Goal: Information Seeking & Learning: Learn about a topic

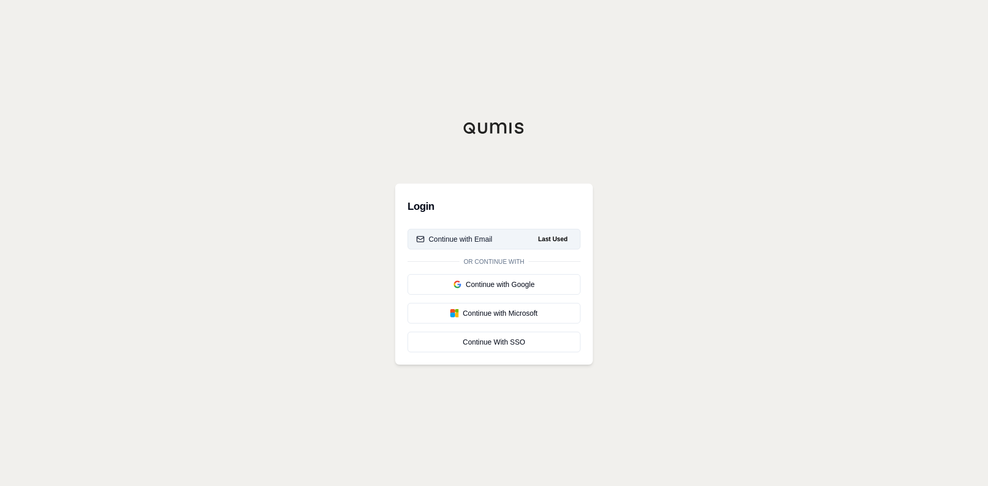
click at [514, 243] on button "Continue with Email Last Used" at bounding box center [493, 239] width 173 height 21
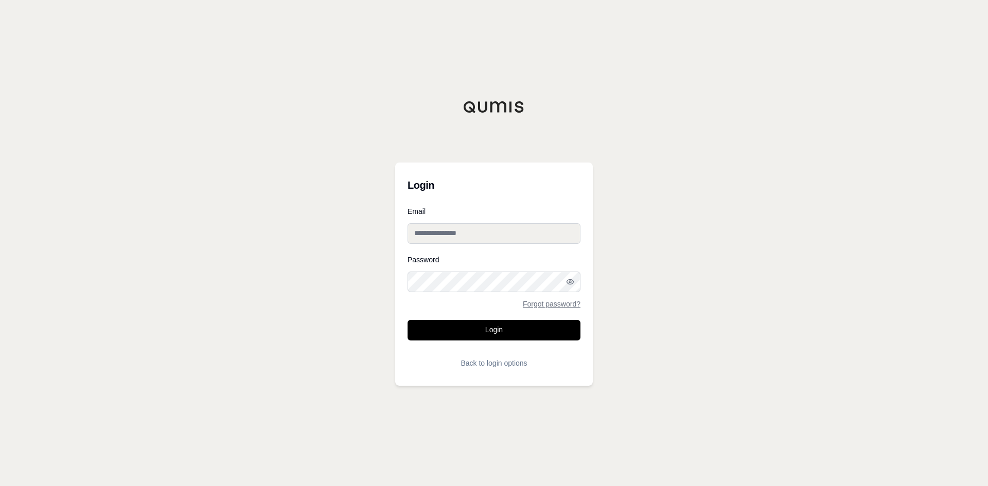
click at [510, 238] on input "Email" at bounding box center [493, 233] width 173 height 21
type input "**********"
click at [501, 321] on button "Login" at bounding box center [493, 330] width 173 height 21
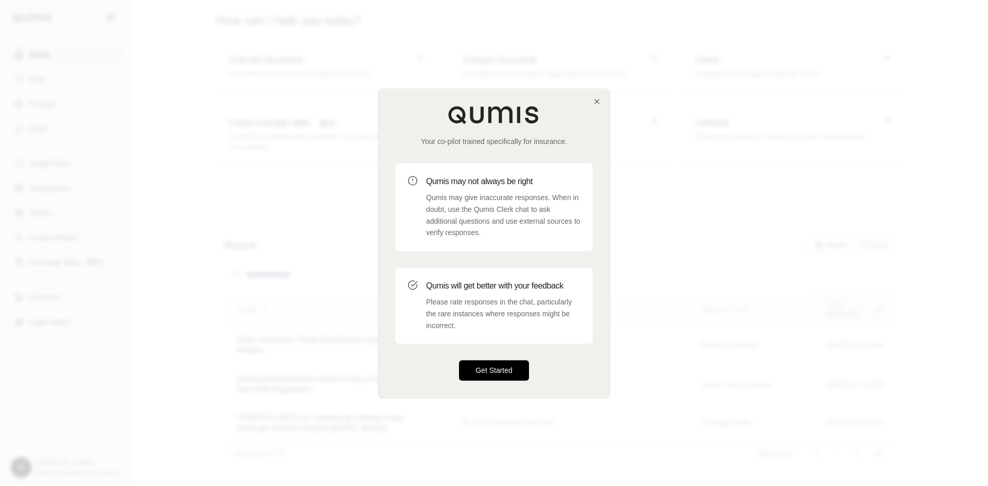
click at [486, 365] on button "Get Started" at bounding box center [494, 370] width 70 height 21
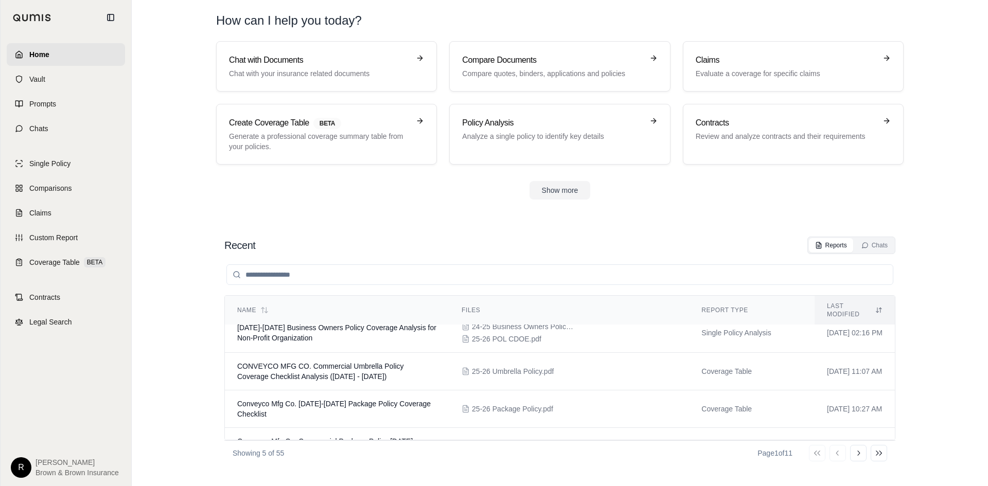
scroll to position [68, 0]
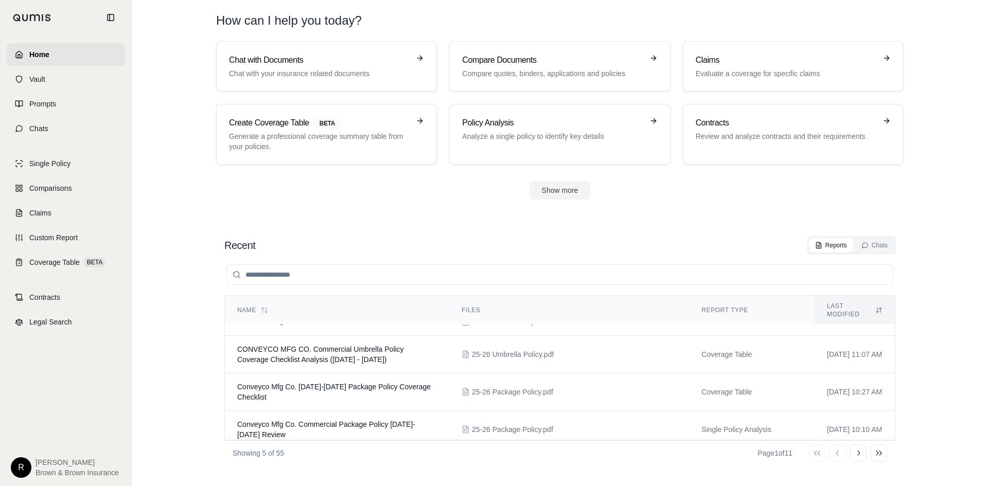
click at [679, 275] on input "search" at bounding box center [559, 274] width 667 height 21
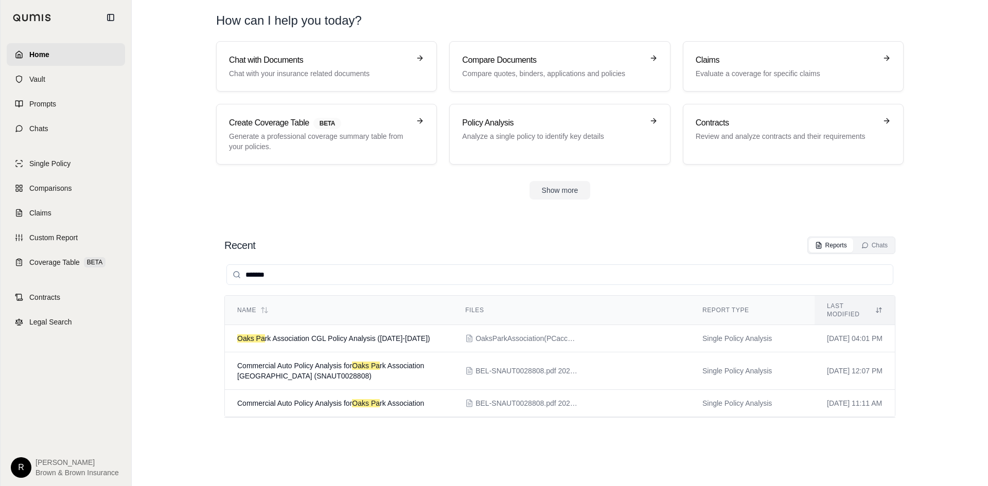
scroll to position [0, 0]
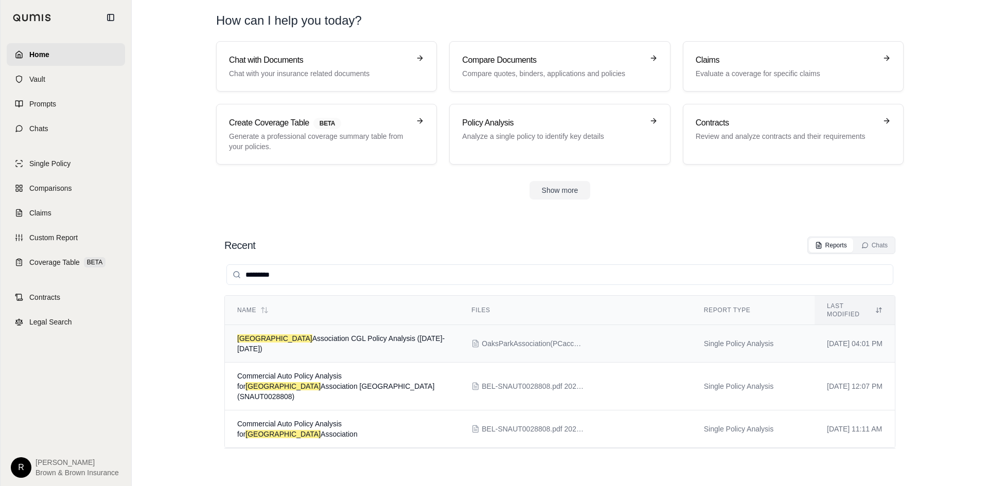
type input "*********"
click at [389, 334] on span "Oaks Park Association CGL Policy Analysis (2025-2026)" at bounding box center [340, 343] width 207 height 19
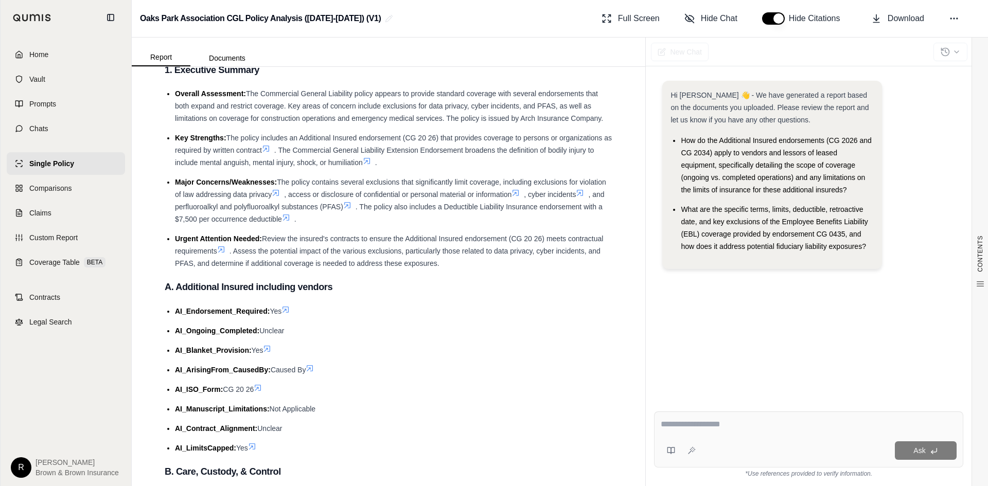
scroll to position [51, 0]
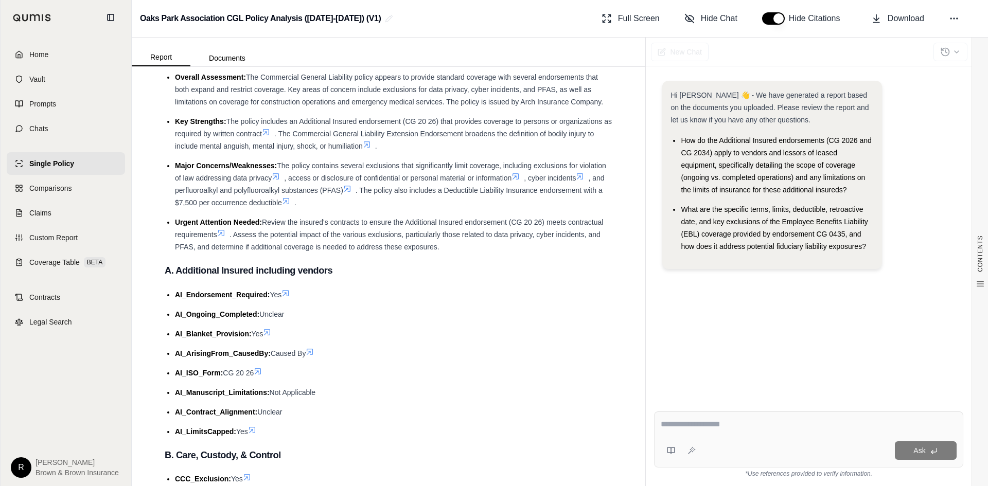
click at [576, 181] on icon at bounding box center [580, 176] width 8 height 8
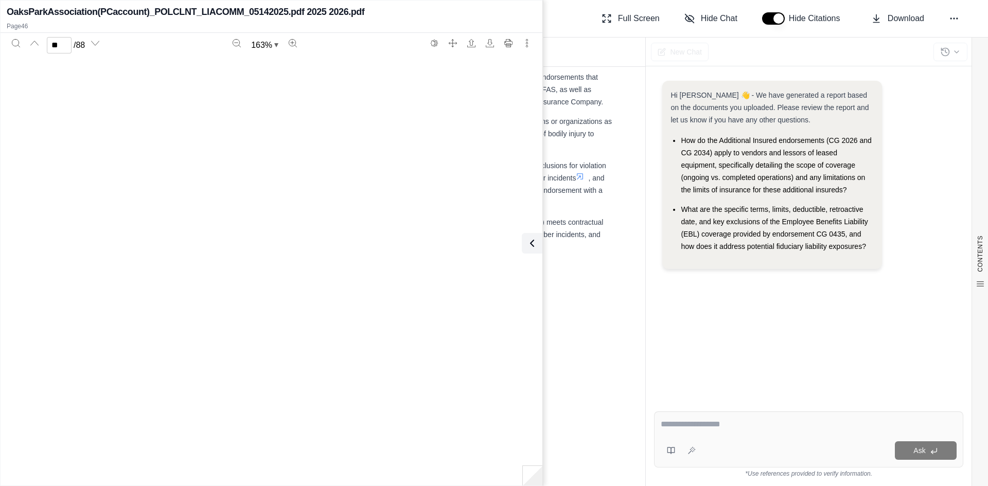
scroll to position [29871, 0]
type input "**"
drag, startPoint x: 531, startPoint y: 247, endPoint x: 625, endPoint y: 251, distance: 94.2
click at [531, 247] on icon at bounding box center [532, 243] width 12 height 12
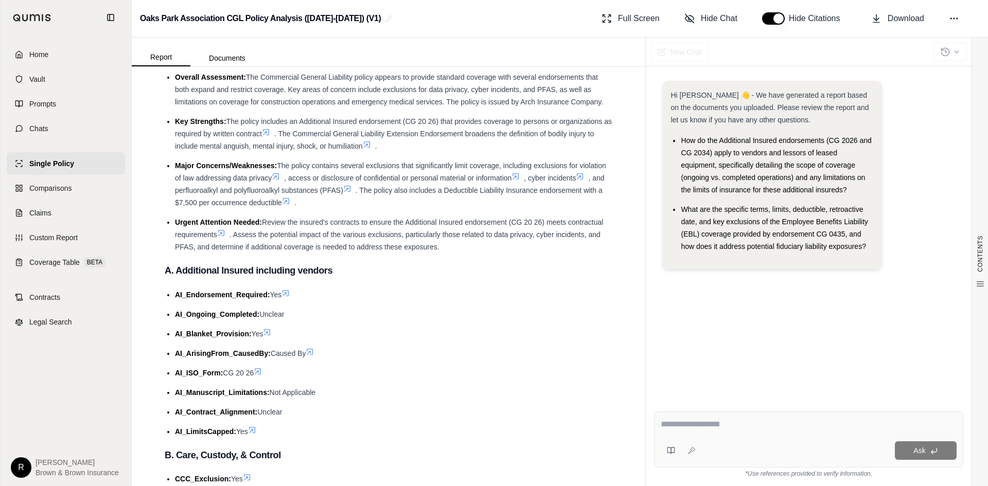
click at [577, 180] on icon at bounding box center [580, 177] width 6 height 6
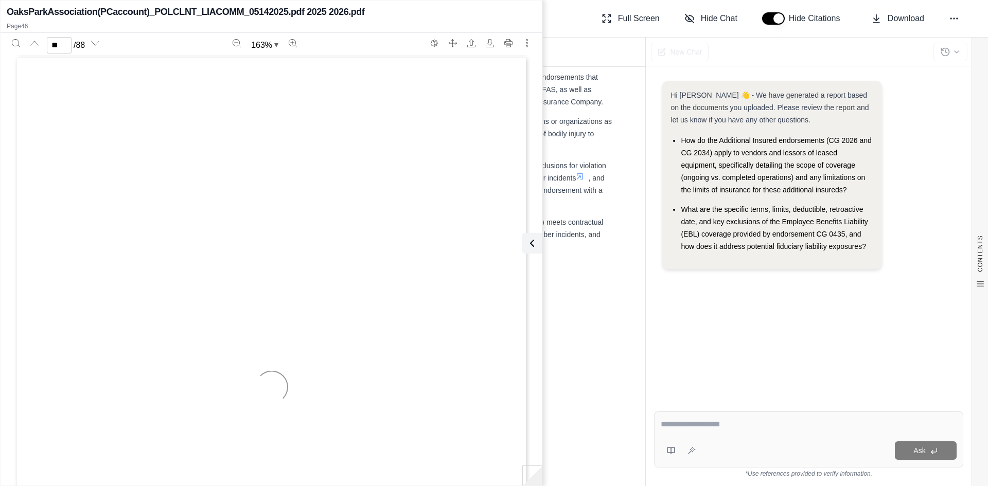
type input "**"
drag, startPoint x: 417, startPoint y: 116, endPoint x: 482, endPoint y: 114, distance: 65.4
click at [482, 114] on div "CG 40 35 12 23 © Insurance Services Office, Inc., 2022 Page 1 of 1 COMMERCIAL G…" at bounding box center [271, 387] width 513 height 664
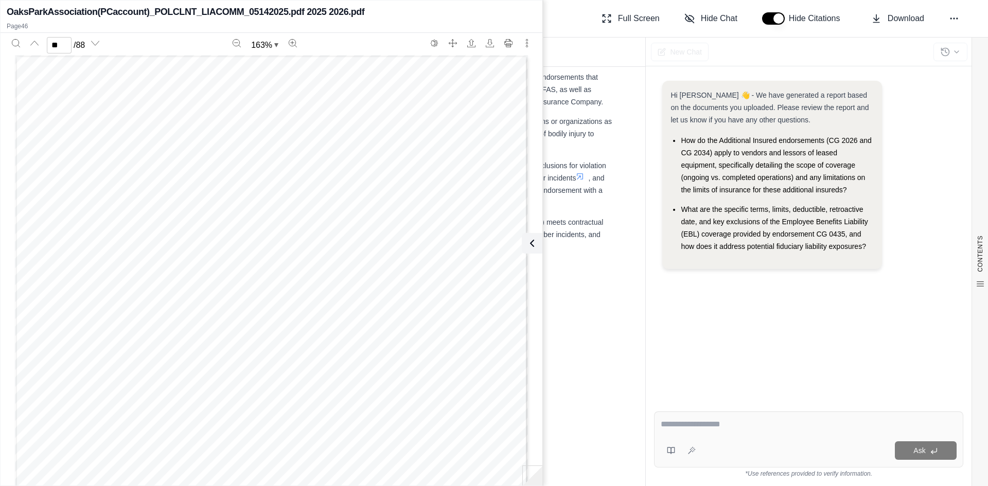
drag, startPoint x: 486, startPoint y: 113, endPoint x: 415, endPoint y: 113, distance: 70.5
click at [415, 113] on div "CG 40 35 12 23 © Insurance Services Office, Inc., 2022 Page 1 of 1 COMMERCIAL G…" at bounding box center [271, 387] width 513 height 664
click at [415, 115] on div "CG 40 35 12 23 © Insurance Services Office, Inc., 2022 Page 1 of 1 COMMERCIAL G…" at bounding box center [271, 387] width 513 height 664
drag, startPoint x: 419, startPoint y: 113, endPoint x: 453, endPoint y: 112, distance: 34.0
click at [453, 112] on div "CG 40 35 12 23 © Insurance Services Office, Inc., 2022 Page 1 of 1 COMMERCIAL G…" at bounding box center [271, 387] width 513 height 664
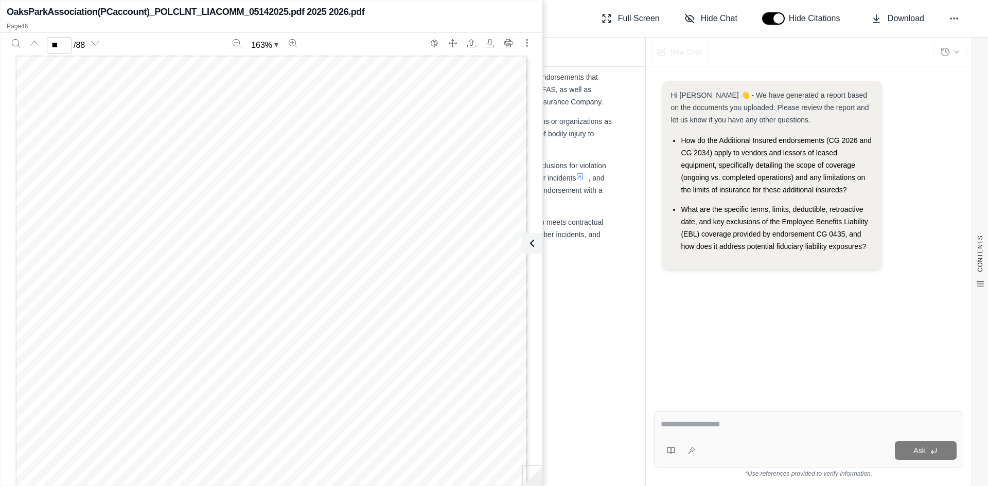
click at [470, 140] on div "CG 40 35 12 23 © Insurance Services Office, Inc., 2022 Page 1 of 1 COMMERCIAL G…" at bounding box center [271, 387] width 513 height 664
click at [534, 246] on icon at bounding box center [530, 243] width 12 height 12
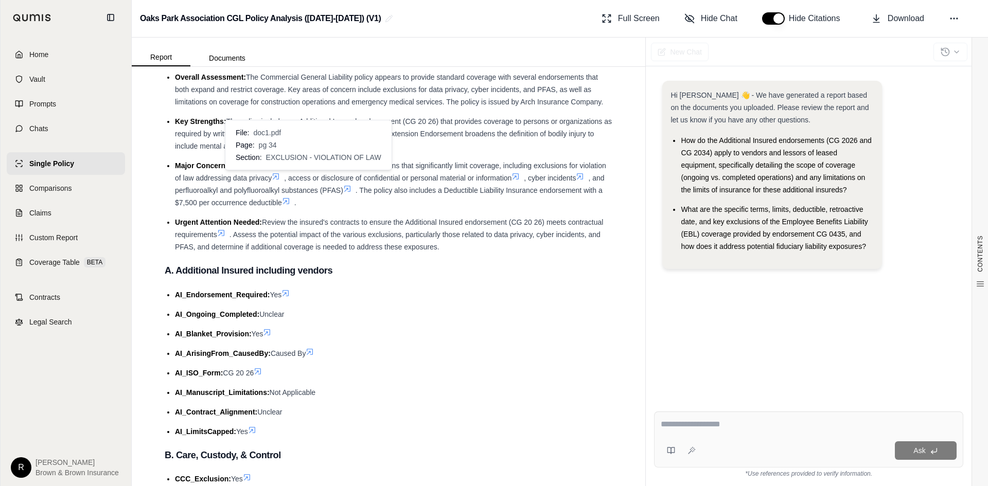
click at [280, 177] on icon at bounding box center [276, 176] width 8 height 8
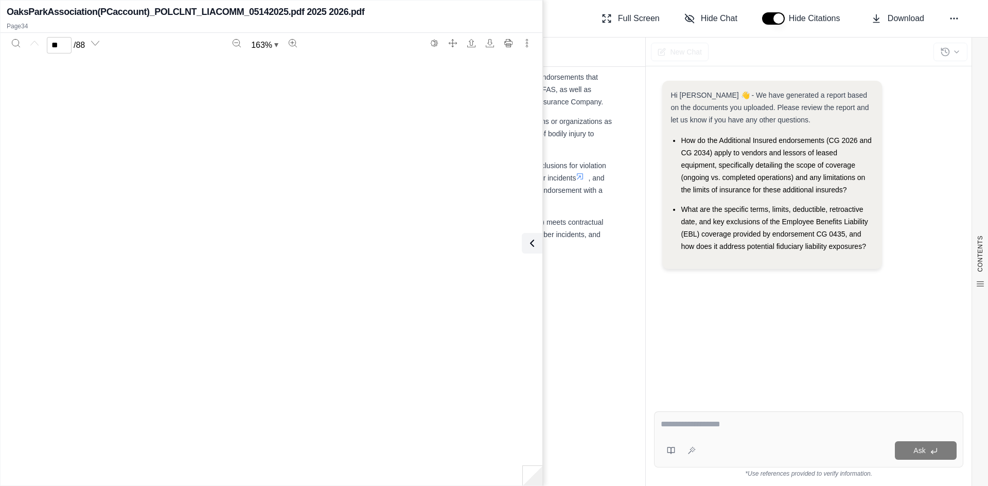
type input "**"
click at [719, 421] on textarea at bounding box center [809, 424] width 296 height 12
click at [530, 243] on icon at bounding box center [531, 243] width 3 height 6
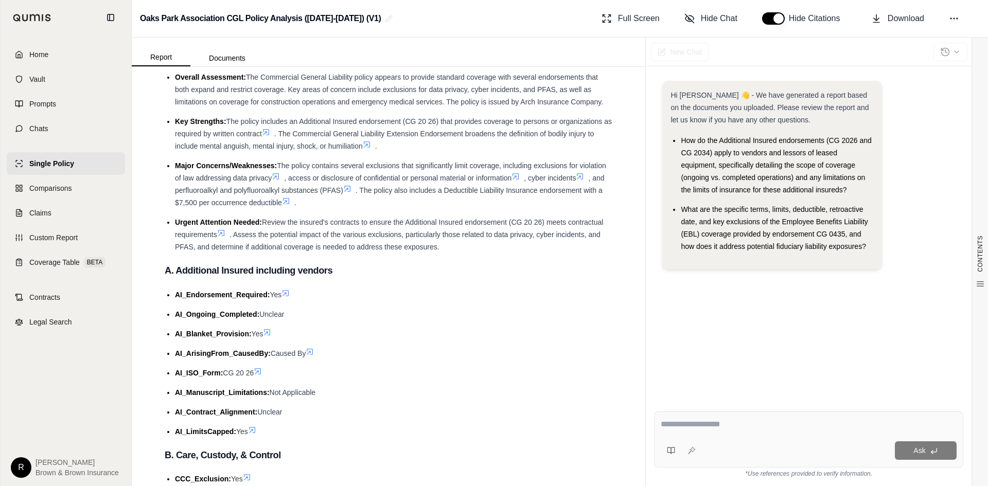
click at [702, 427] on textarea at bounding box center [809, 424] width 296 height 12
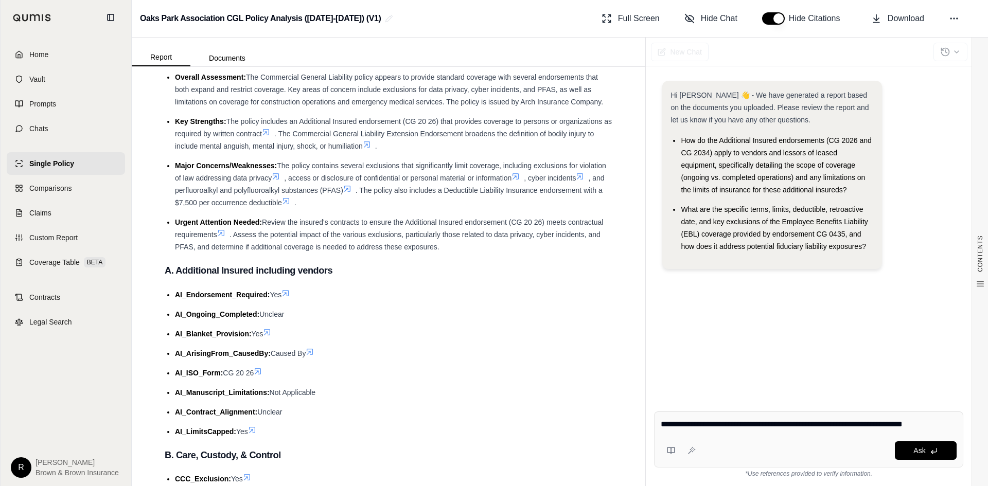
drag, startPoint x: 503, startPoint y: 164, endPoint x: 299, endPoint y: 176, distance: 204.6
click at [299, 176] on span "The policy contains several exclusions that significantly limit coverage, inclu…" at bounding box center [390, 172] width 431 height 21
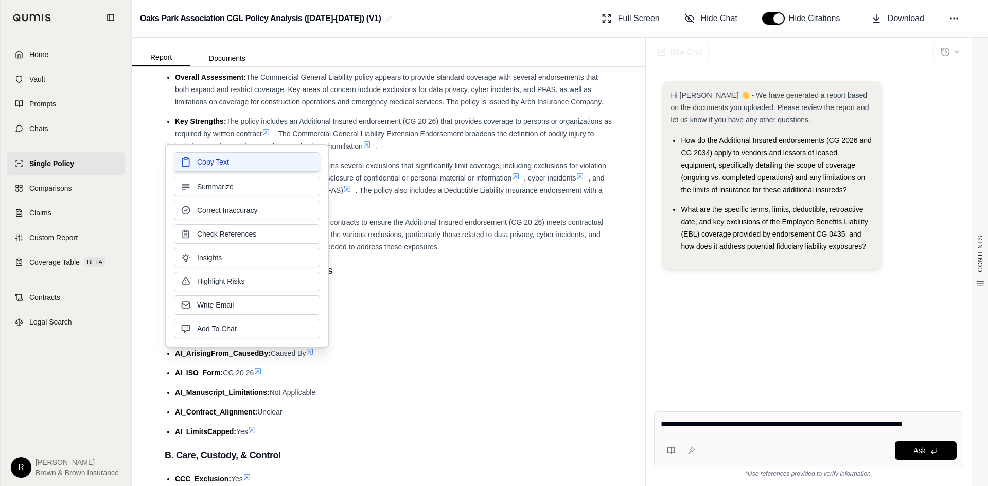
click at [275, 163] on button "Copy Text" at bounding box center [247, 162] width 146 height 20
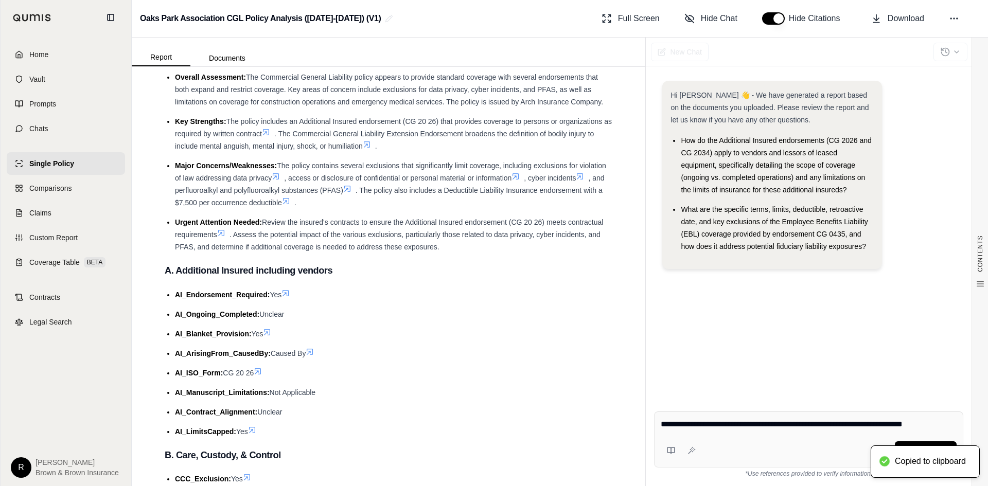
click at [854, 444] on div "Ask" at bounding box center [828, 450] width 257 height 19
click at [862, 424] on textarea "**********" at bounding box center [809, 424] width 296 height 12
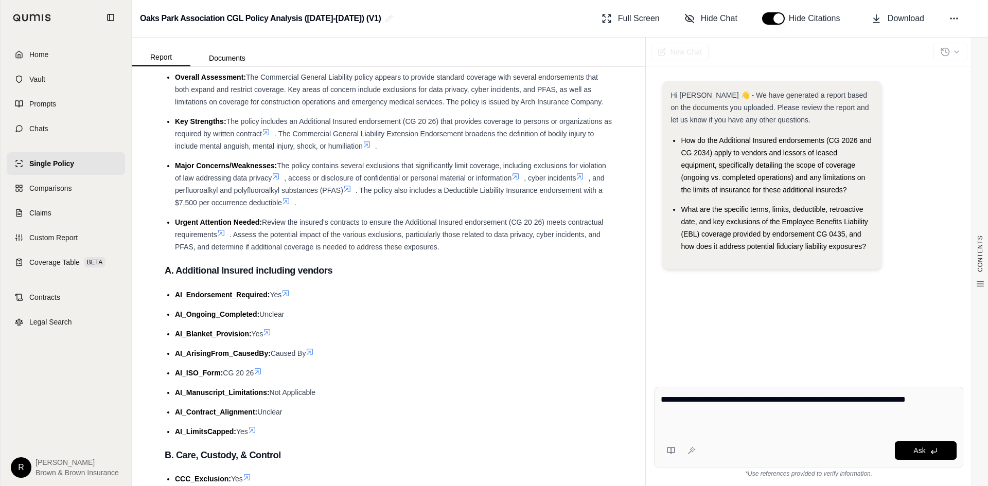
paste textarea "**********"
type textarea "**********"
click at [932, 454] on polyline at bounding box center [932, 453] width 2 height 4
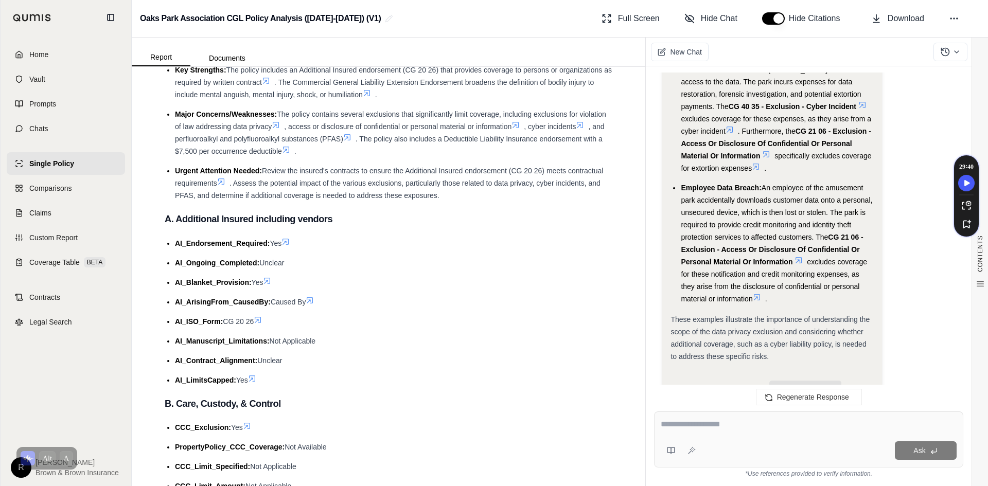
scroll to position [1701, 0]
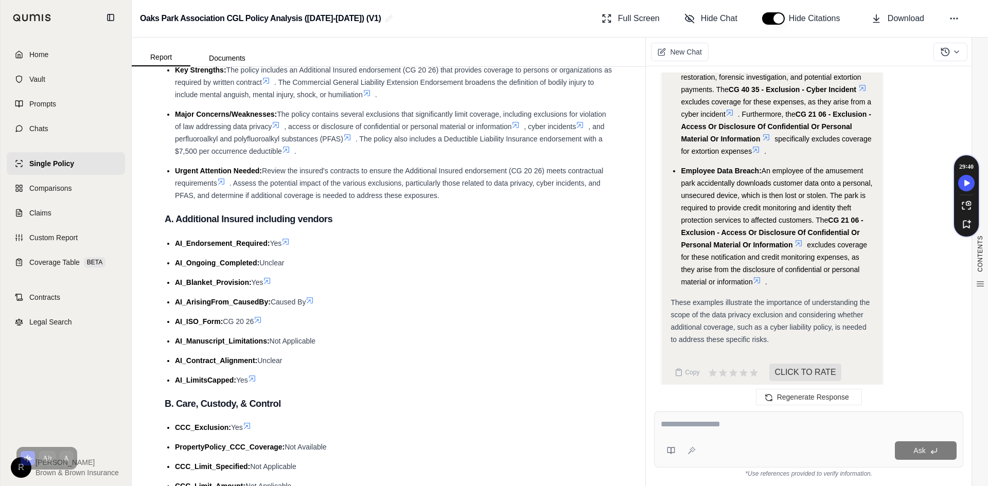
click at [753, 432] on div at bounding box center [809, 426] width 296 height 16
click at [702, 420] on textarea at bounding box center [809, 424] width 296 height 12
type textarea "**********"
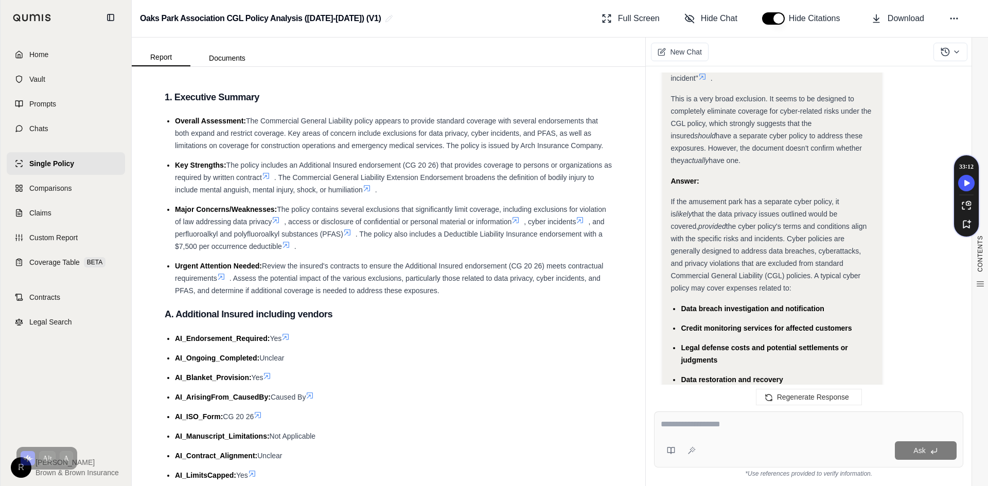
scroll to position [0, 0]
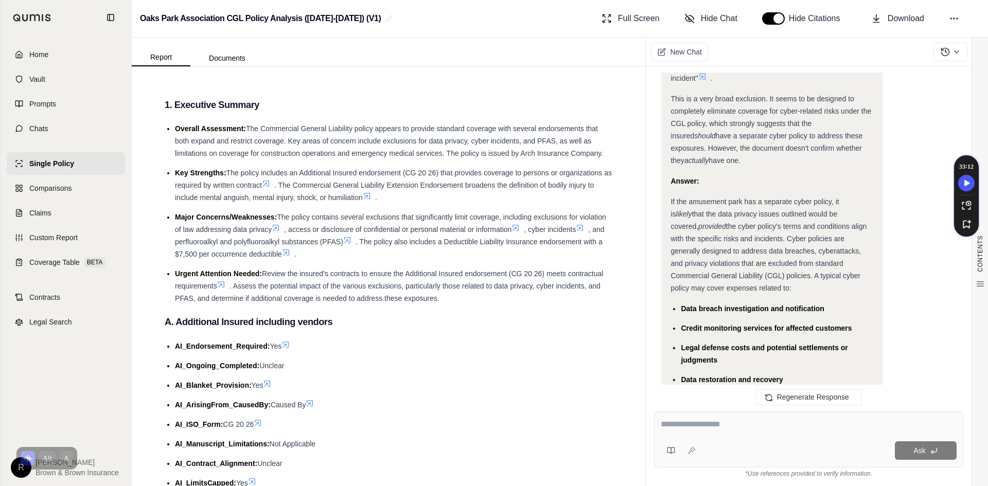
click at [780, 420] on textarea at bounding box center [809, 424] width 296 height 12
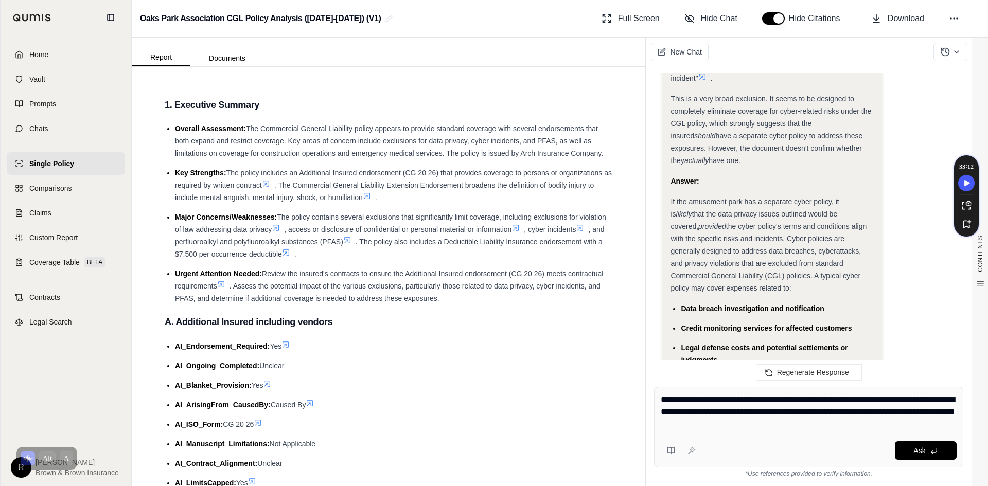
type textarea "**********"
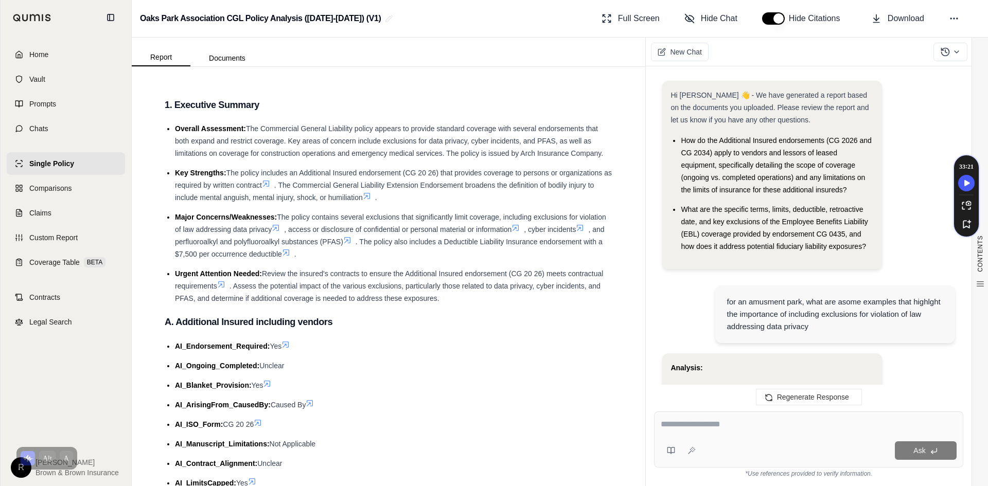
scroll to position [4849, 0]
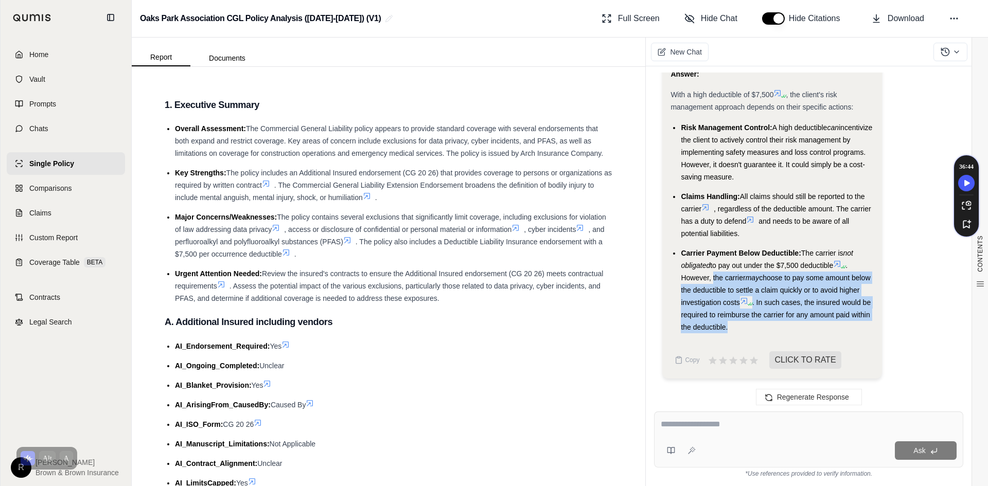
drag, startPoint x: 777, startPoint y: 334, endPoint x: 713, endPoint y: 277, distance: 85.7
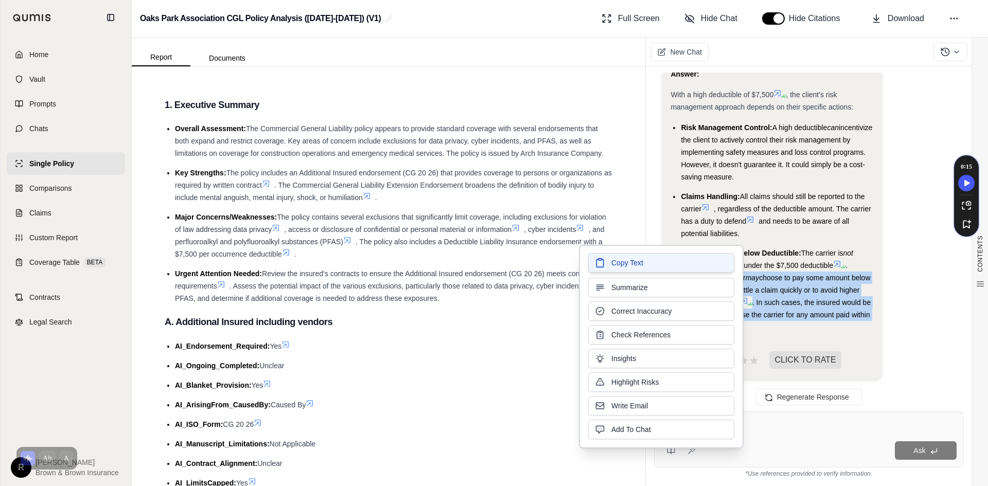
click at [718, 271] on button "Copy Text" at bounding box center [661, 263] width 146 height 20
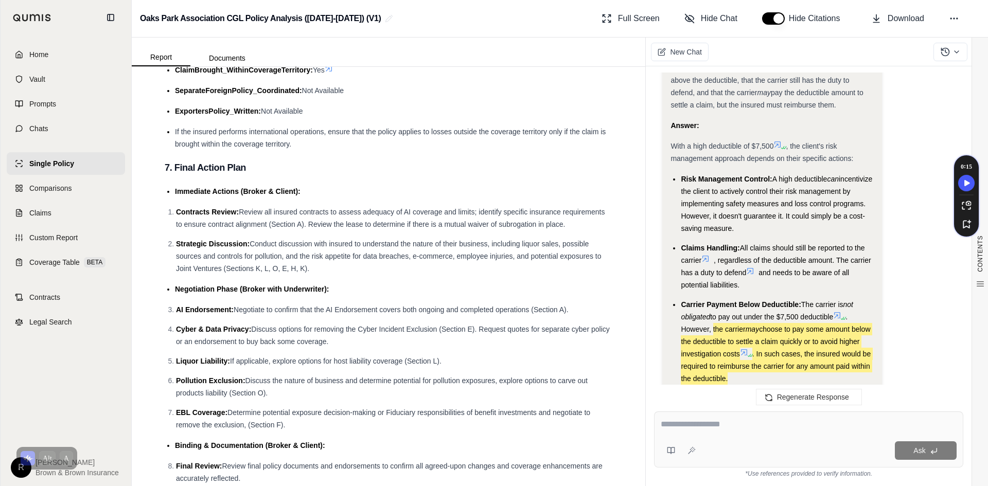
scroll to position [12637, 0]
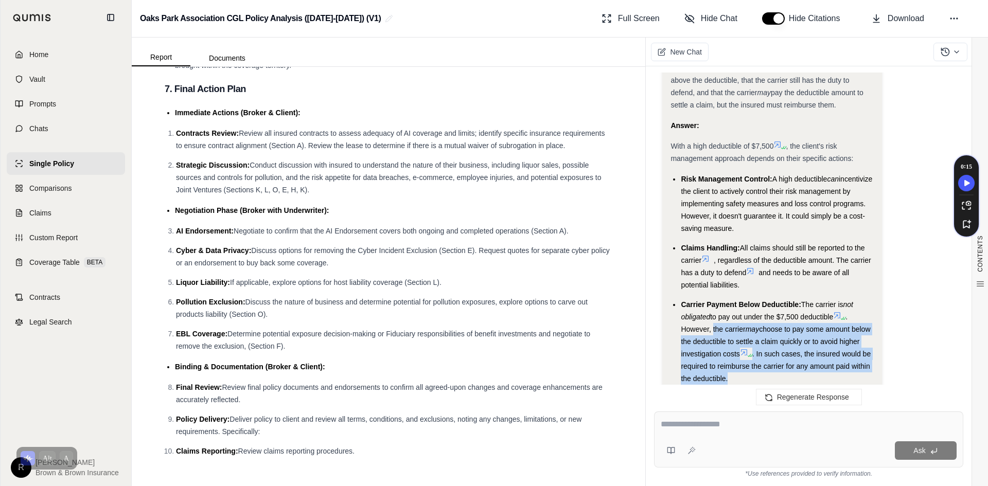
click at [705, 435] on div "Ask" at bounding box center [808, 440] width 309 height 56
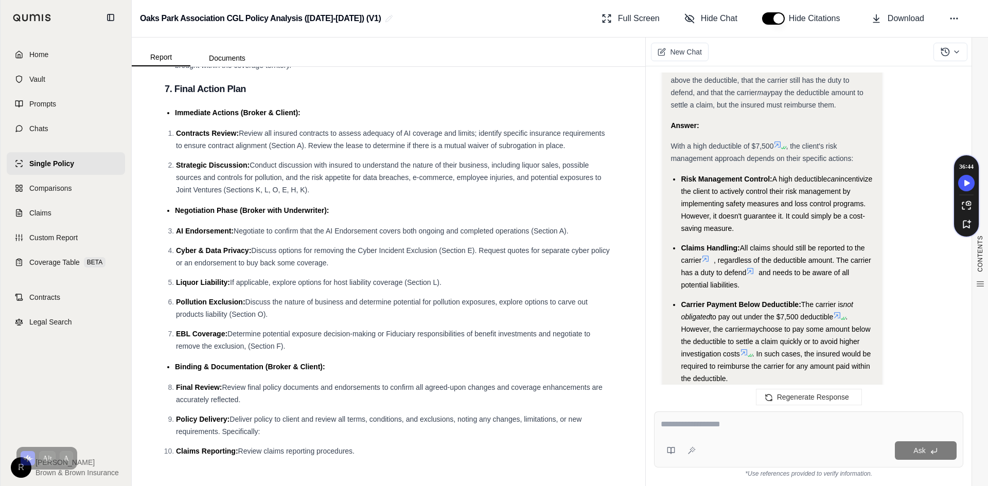
click at [703, 432] on div at bounding box center [809, 426] width 296 height 16
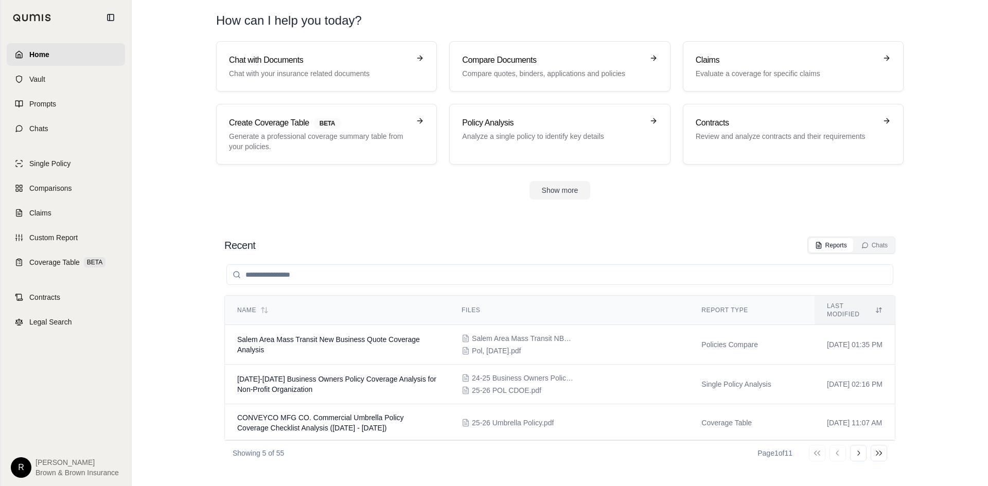
click at [516, 274] on input "search" at bounding box center [559, 274] width 667 height 21
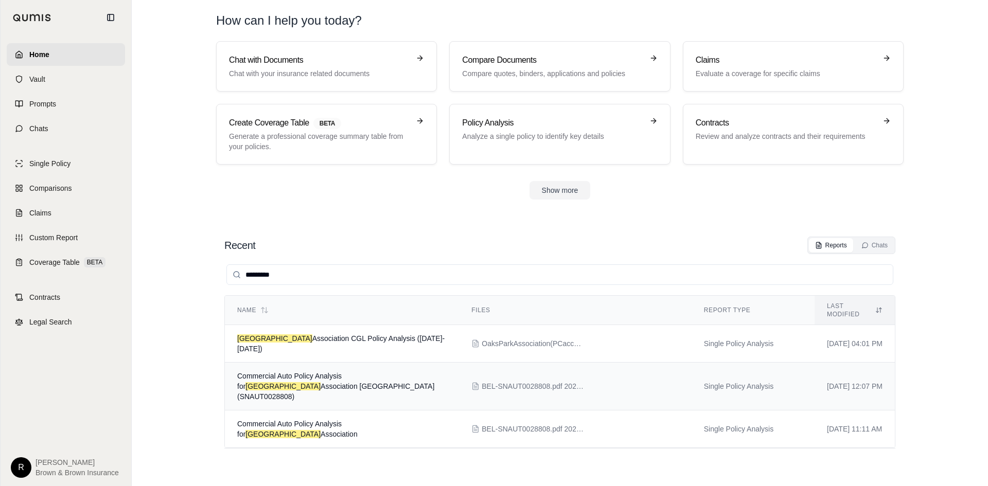
type input "*********"
click at [421, 365] on td "Commercial Auto Policy Analysis for Oaks Park Association dba Oaks Amusement Pa…" at bounding box center [342, 387] width 234 height 48
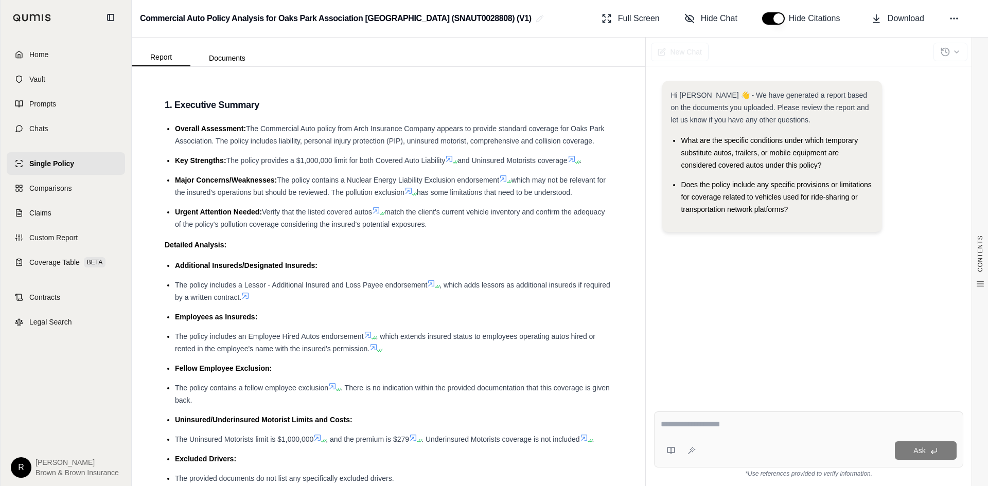
click at [412, 194] on icon at bounding box center [408, 191] width 6 height 6
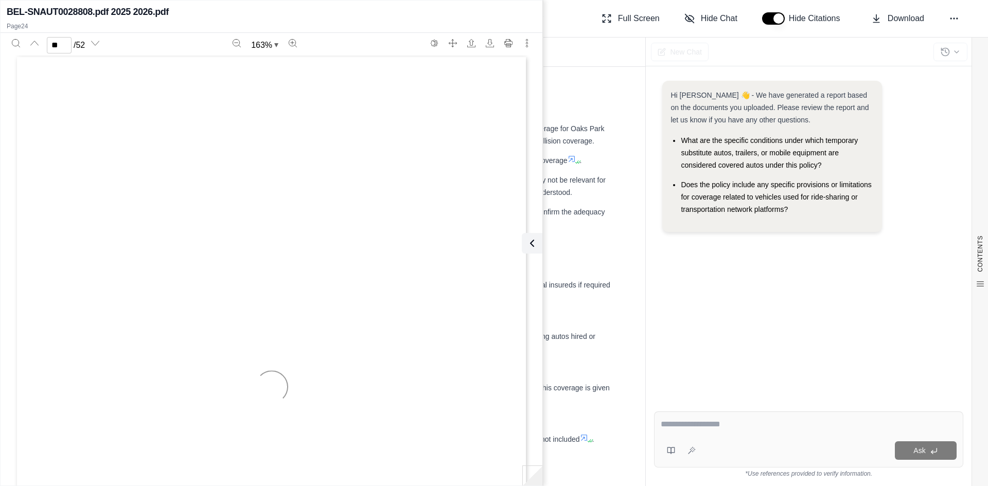
scroll to position [15262, 0]
type input "**"
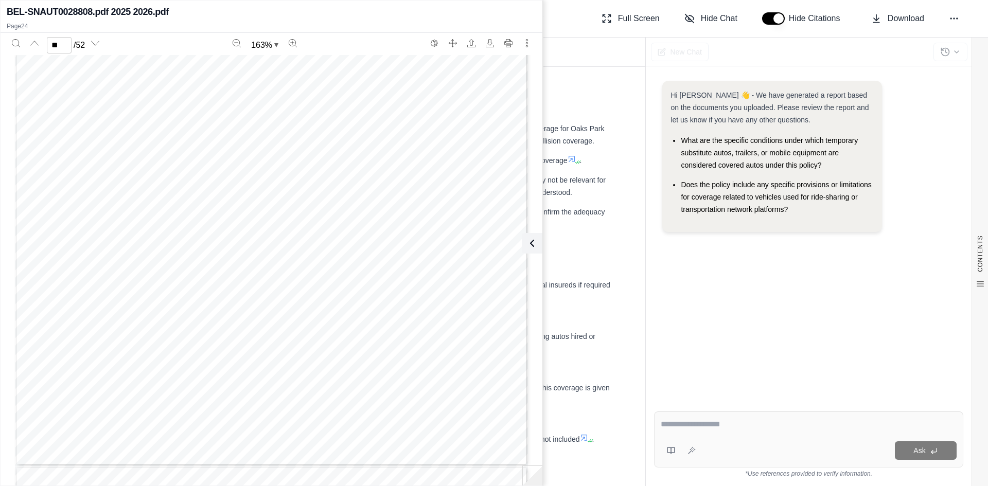
scroll to position [14850, 0]
click at [752, 432] on div at bounding box center [809, 426] width 296 height 16
click at [745, 424] on textarea at bounding box center [809, 424] width 296 height 12
type textarea "**********"
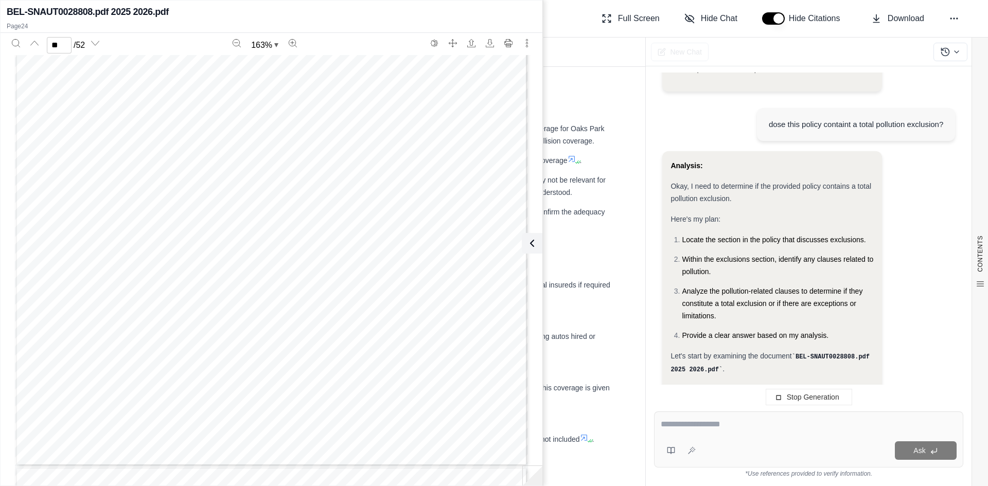
scroll to position [186, 0]
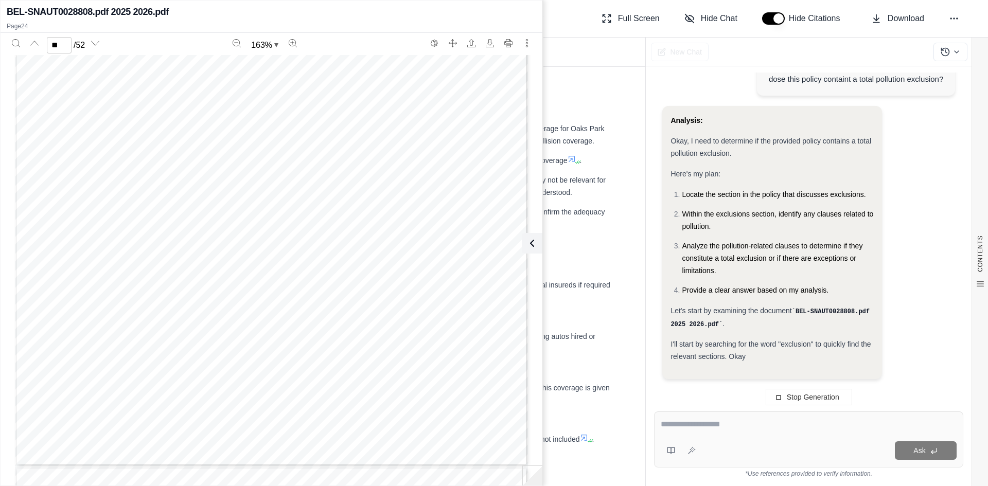
click at [296, 328] on div "CA 00 01 11 20 © Insurance Services Office, Inc., 2019 Page 3 of 13 This except…" at bounding box center [271, 135] width 513 height 664
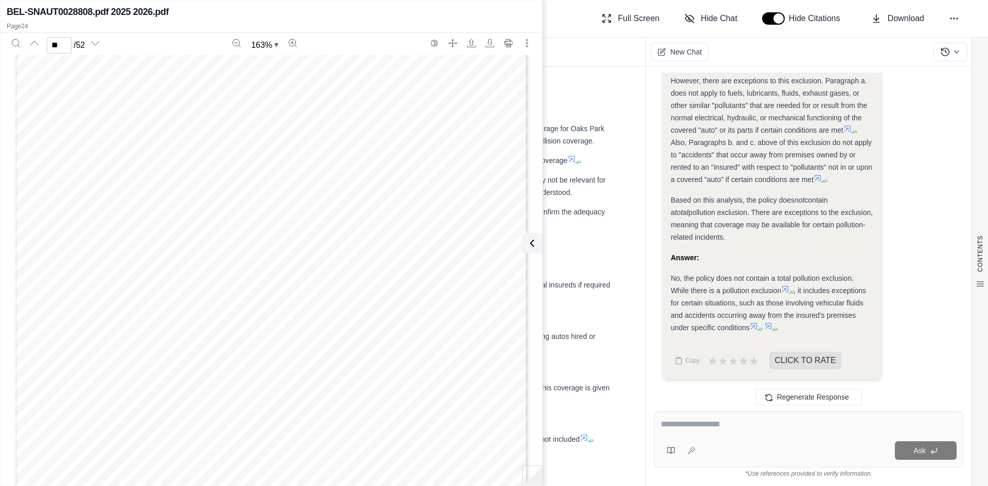
scroll to position [14747, 0]
type input "**"
click at [530, 241] on icon at bounding box center [530, 243] width 12 height 12
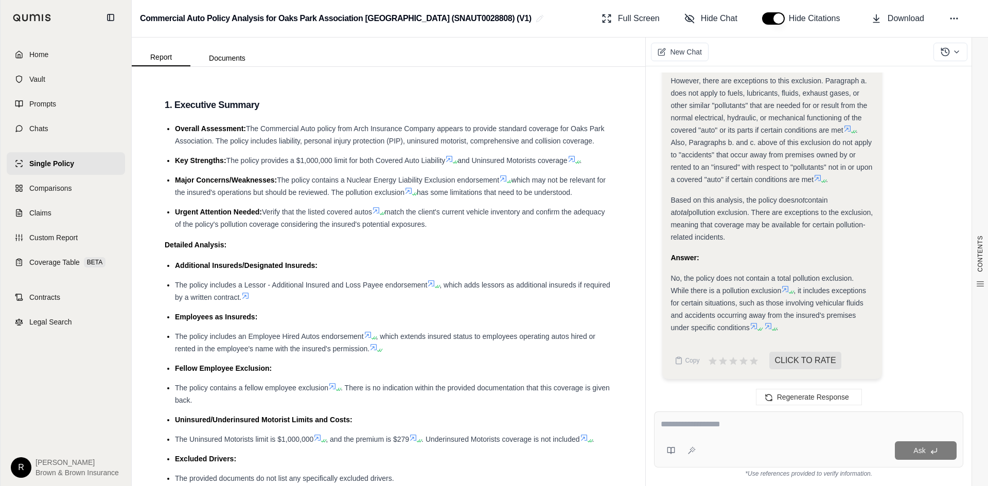
click at [713, 428] on textarea at bounding box center [809, 424] width 296 height 12
click at [737, 435] on div "Ask" at bounding box center [808, 440] width 309 height 56
type textarea "**********"
click at [933, 453] on icon at bounding box center [934, 451] width 8 height 8
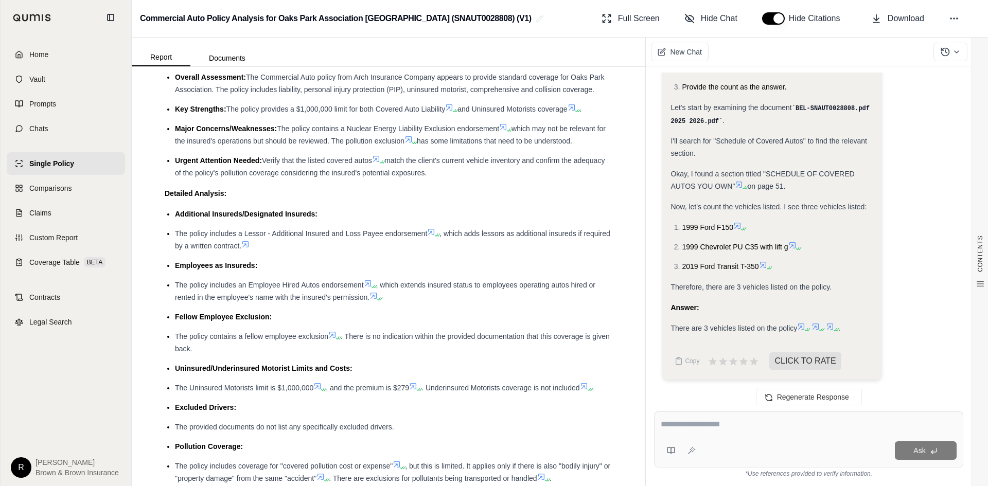
scroll to position [103, 0]
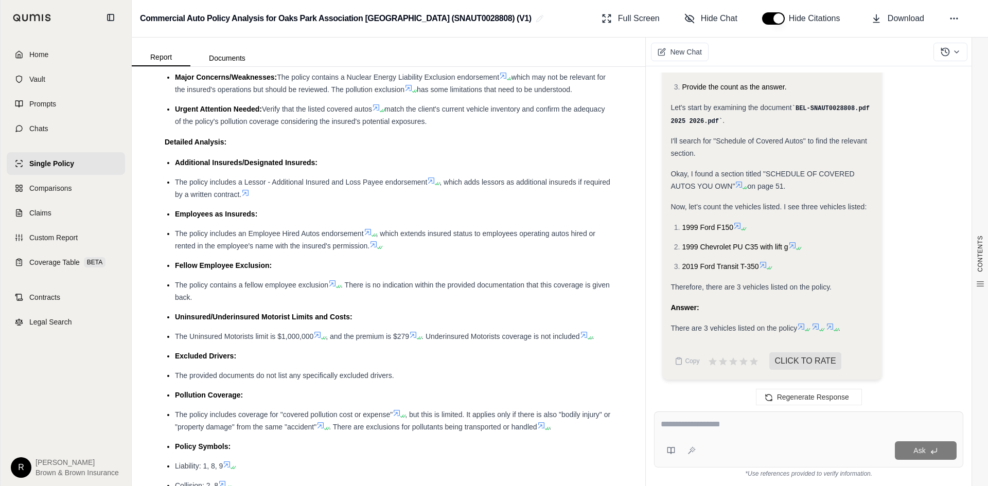
drag, startPoint x: 246, startPoint y: 298, endPoint x: 329, endPoint y: 297, distance: 82.8
click at [328, 289] on span "The policy contains a fellow employee exclusion" at bounding box center [251, 285] width 153 height 8
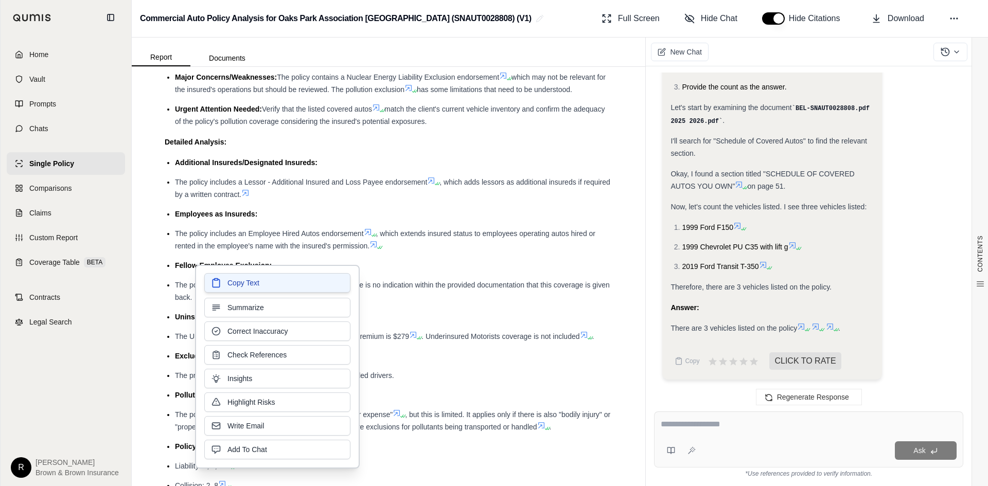
click at [315, 288] on button "Copy Text" at bounding box center [277, 283] width 146 height 20
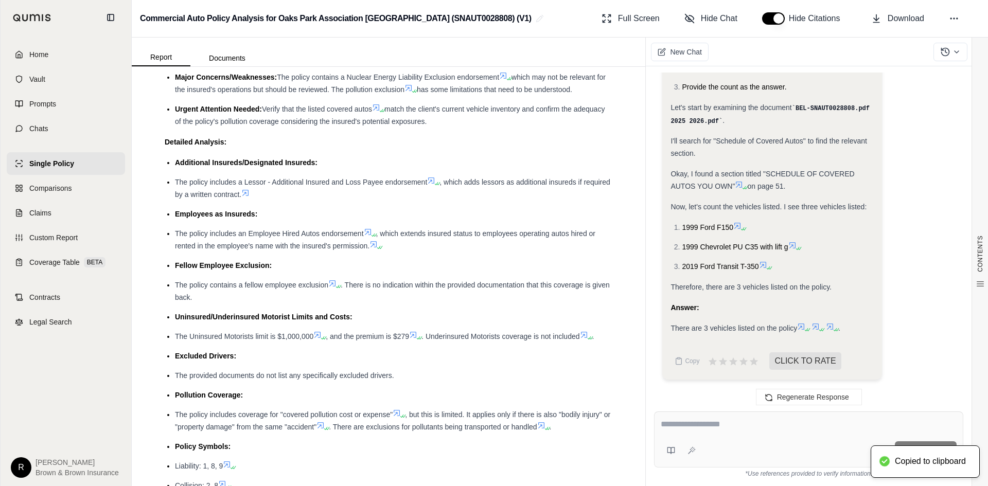
click at [695, 432] on div at bounding box center [809, 426] width 296 height 16
click at [696, 418] on textarea at bounding box center [809, 424] width 296 height 12
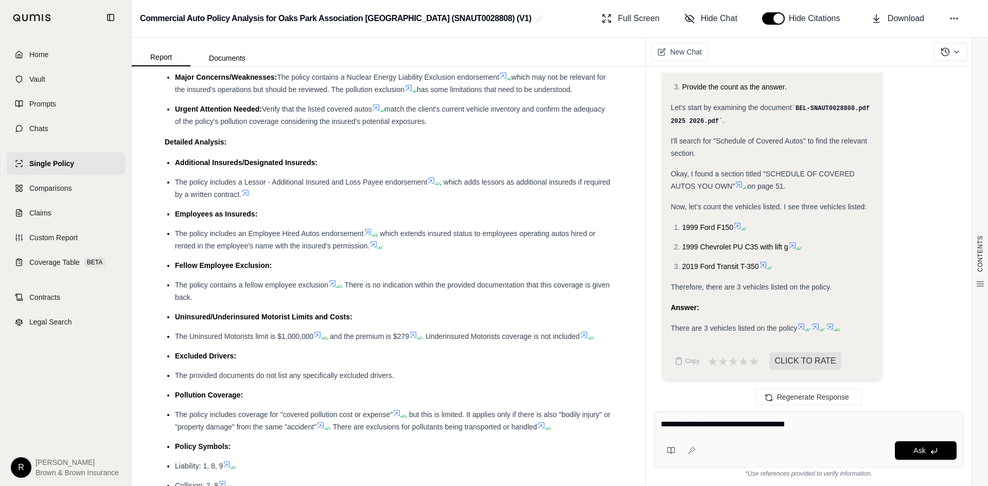
paste textarea "**********"
type textarea "**********"
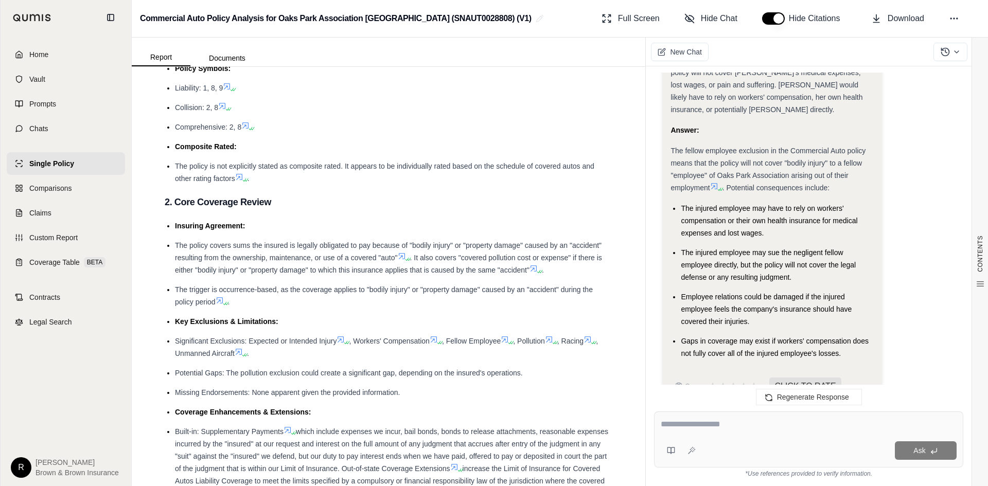
scroll to position [1029, 0]
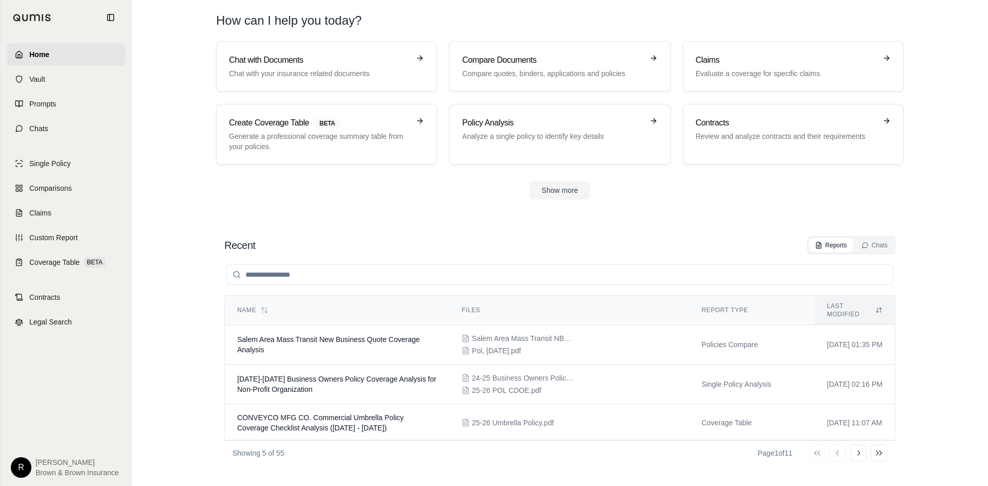
click at [304, 274] on input "search" at bounding box center [559, 274] width 667 height 21
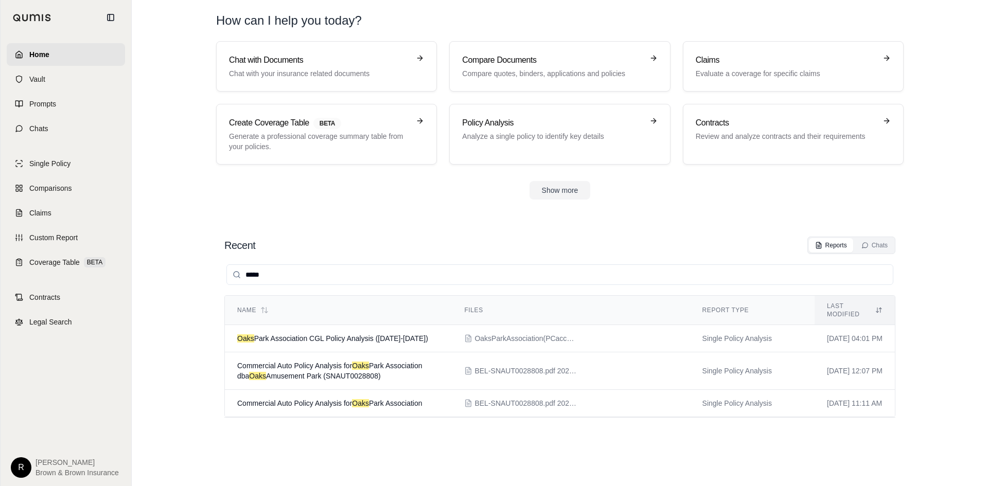
type input "****"
click at [350, 190] on div "Show more" at bounding box center [559, 190] width 687 height 19
click at [560, 129] on h3 "Policy Analysis" at bounding box center [552, 123] width 181 height 12
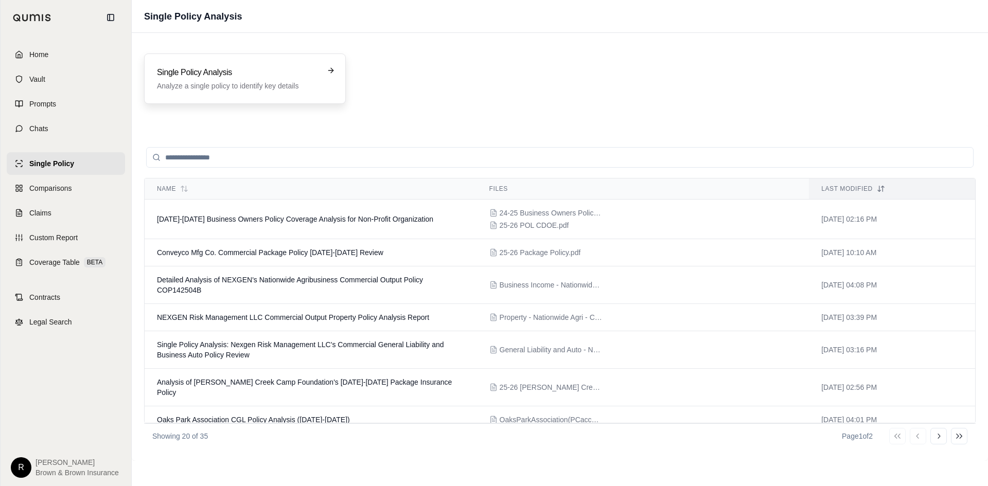
click at [292, 94] on div "Single Policy Analysis Analyze a single policy to identify key details" at bounding box center [245, 79] width 202 height 50
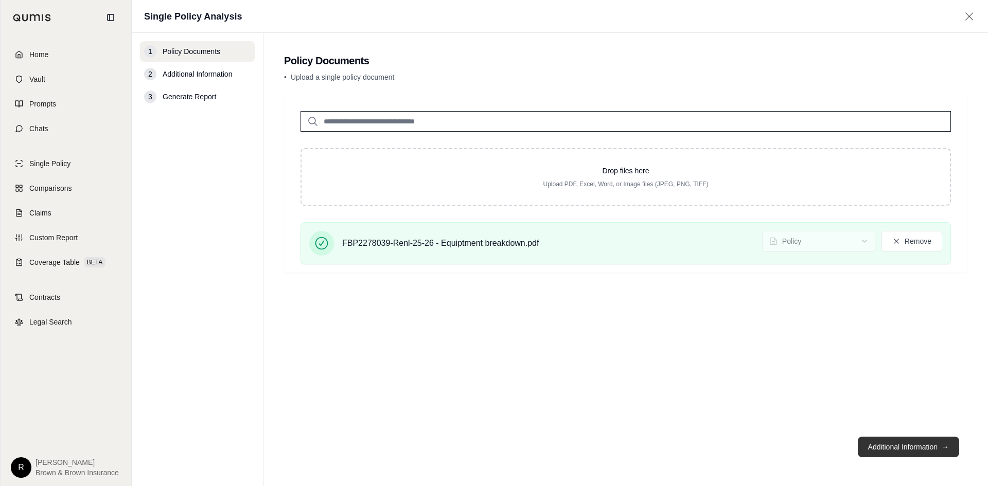
click at [910, 447] on button "Additional Information →" at bounding box center [908, 447] width 101 height 21
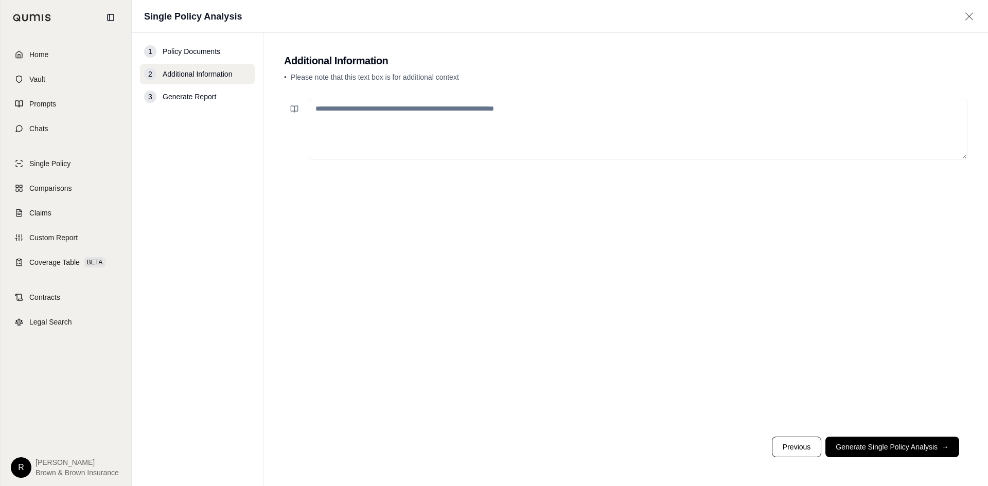
click at [538, 122] on textarea at bounding box center [638, 129] width 659 height 61
type textarea "*"
click at [391, 109] on textarea "**********" at bounding box center [638, 129] width 659 height 61
type textarea "**********"
click at [882, 436] on footer "Previous Generate Single Policy Analysis →" at bounding box center [625, 447] width 683 height 37
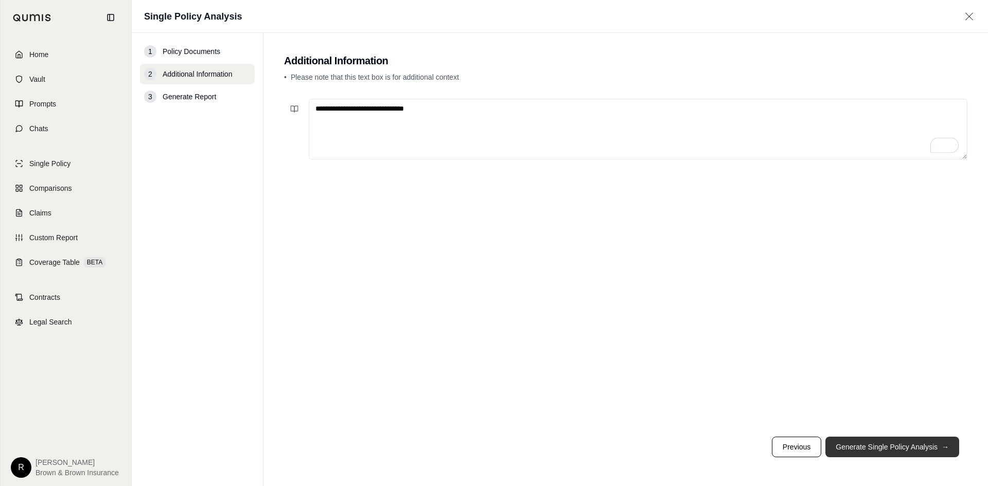
click at [884, 441] on button "Generate Single Policy Analysis →" at bounding box center [892, 447] width 134 height 21
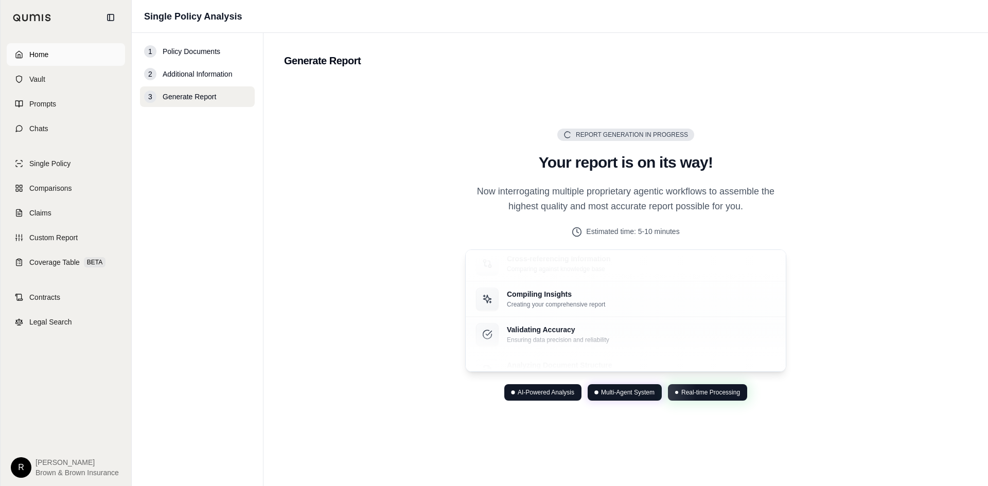
click at [45, 56] on span "Home" at bounding box center [38, 54] width 19 height 10
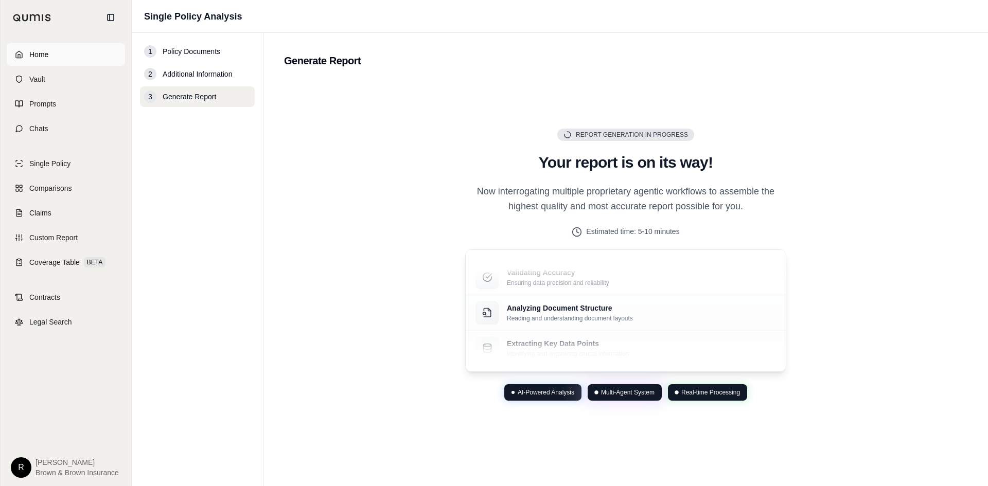
click at [55, 56] on link "Home" at bounding box center [66, 54] width 118 height 23
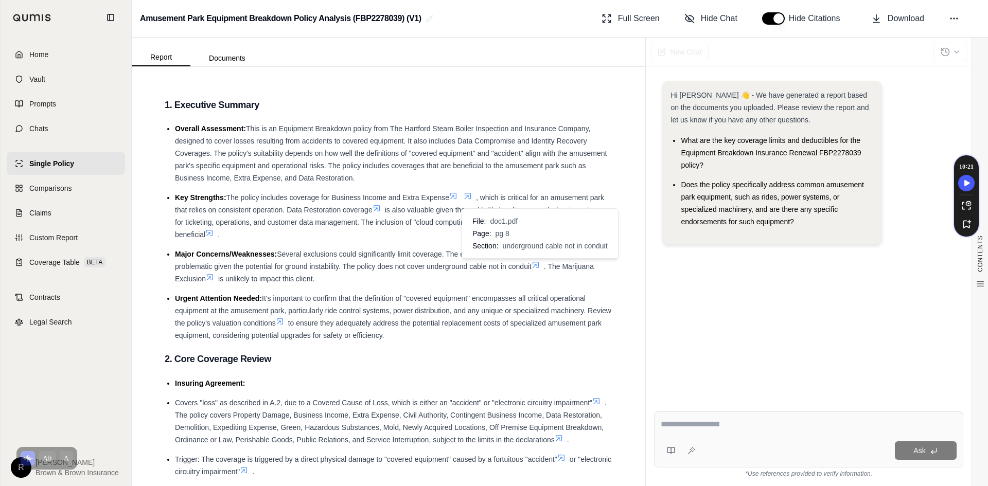
click at [540, 267] on icon at bounding box center [535, 265] width 8 height 8
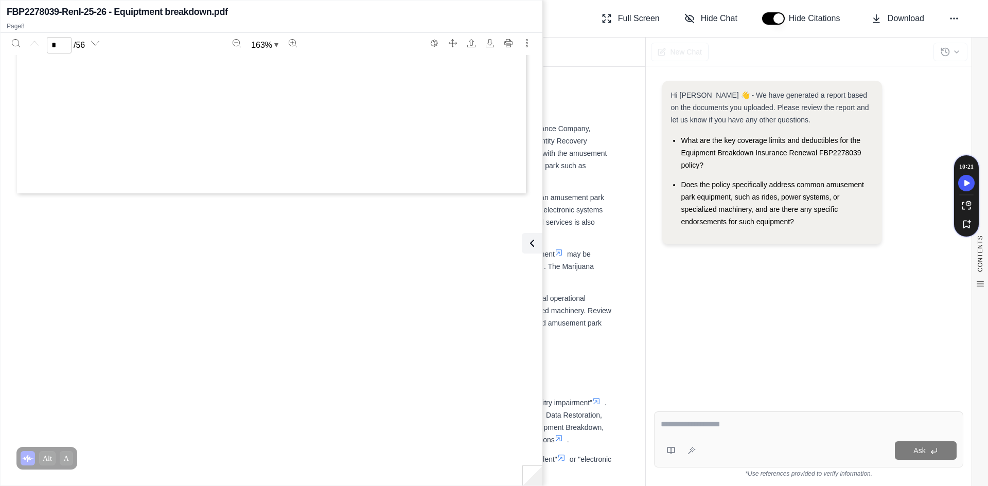
type input "*"
click at [534, 240] on icon at bounding box center [530, 243] width 12 height 12
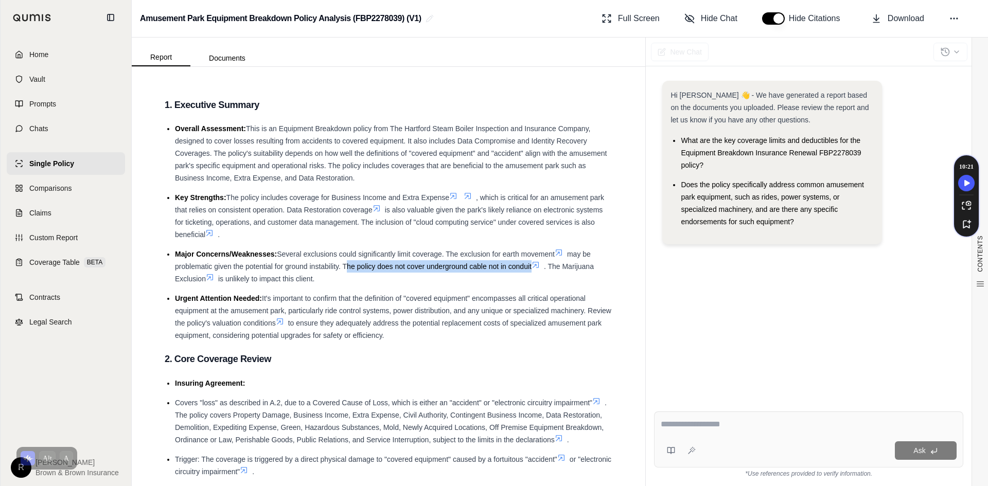
drag, startPoint x: 342, startPoint y: 266, endPoint x: 534, endPoint y: 264, distance: 191.4
click at [534, 264] on li "Major Concerns/Weaknesses: Several exclusions could significantly limit coverag…" at bounding box center [393, 266] width 437 height 37
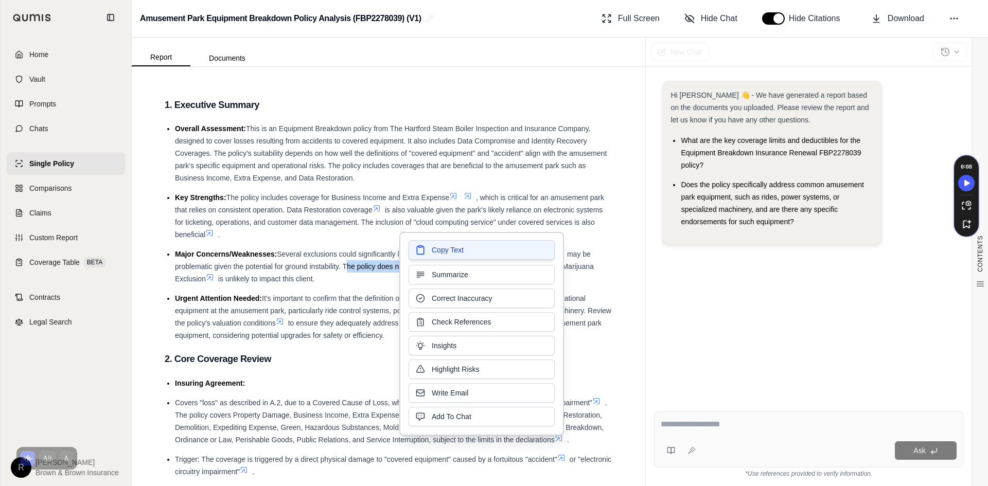
click at [517, 254] on button "Copy Text" at bounding box center [482, 250] width 146 height 20
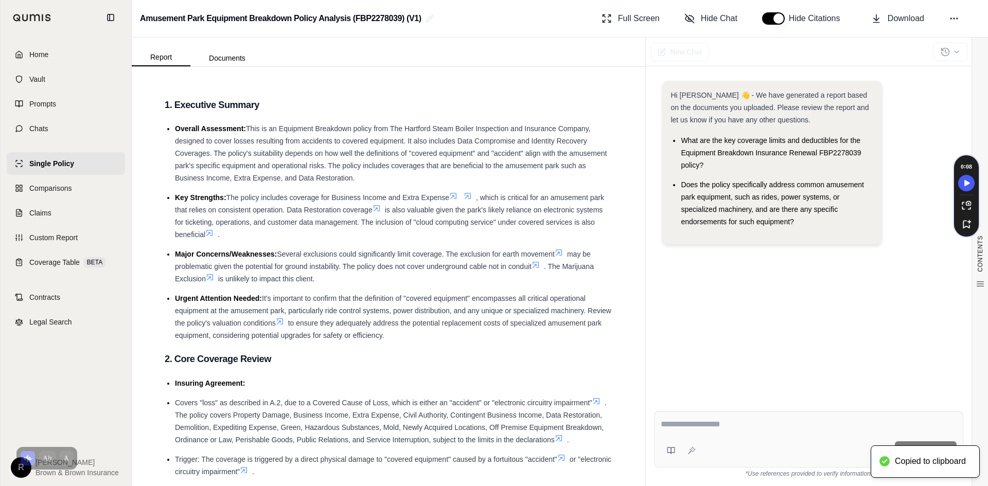
click at [698, 415] on div "Ask" at bounding box center [808, 440] width 309 height 56
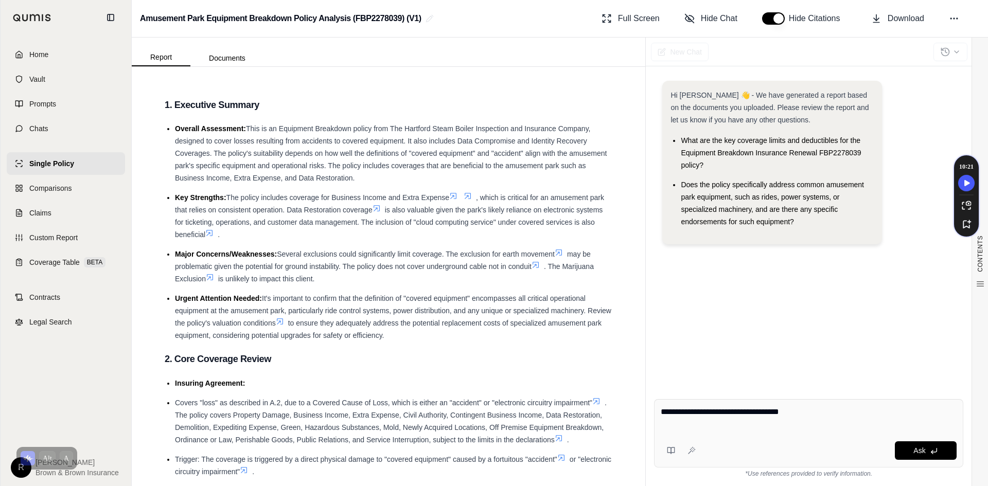
paste textarea "**********"
type textarea "**********"
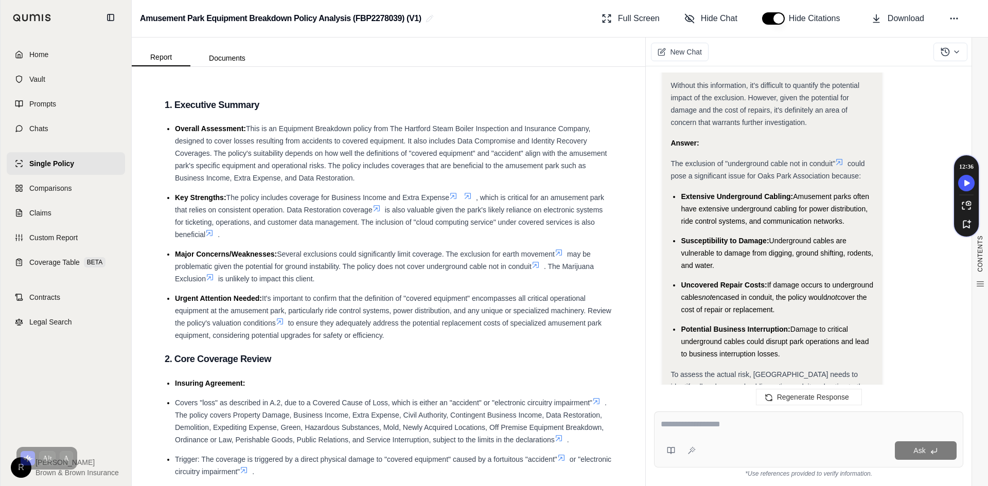
scroll to position [1015, 0]
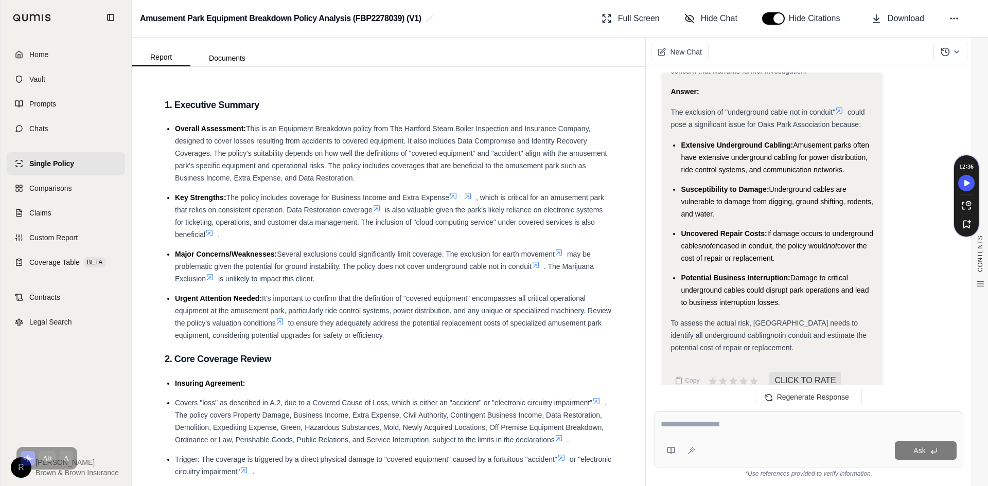
drag, startPoint x: 341, startPoint y: 267, endPoint x: 531, endPoint y: 267, distance: 190.4
click at [531, 267] on span "may be problematic given the potential for ground instability. The policy does …" at bounding box center [383, 260] width 416 height 21
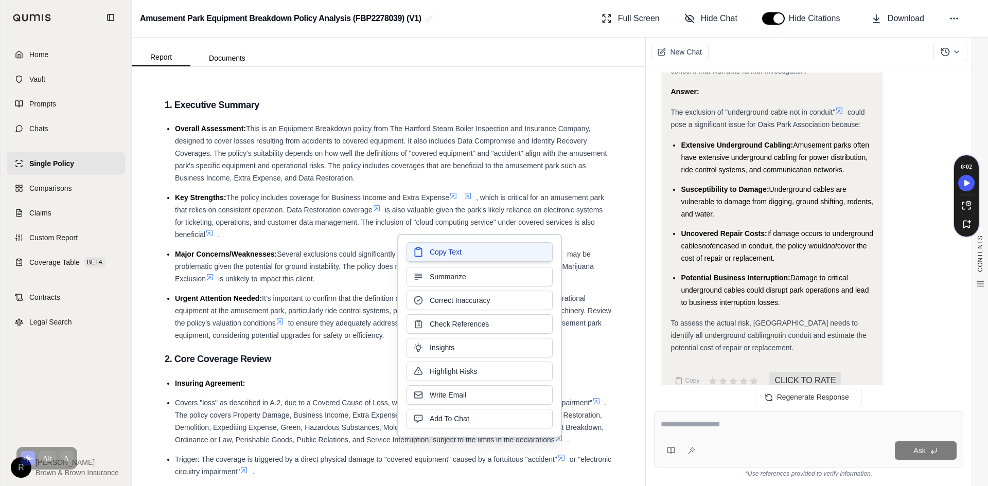
click at [505, 256] on button "Copy Text" at bounding box center [479, 252] width 146 height 20
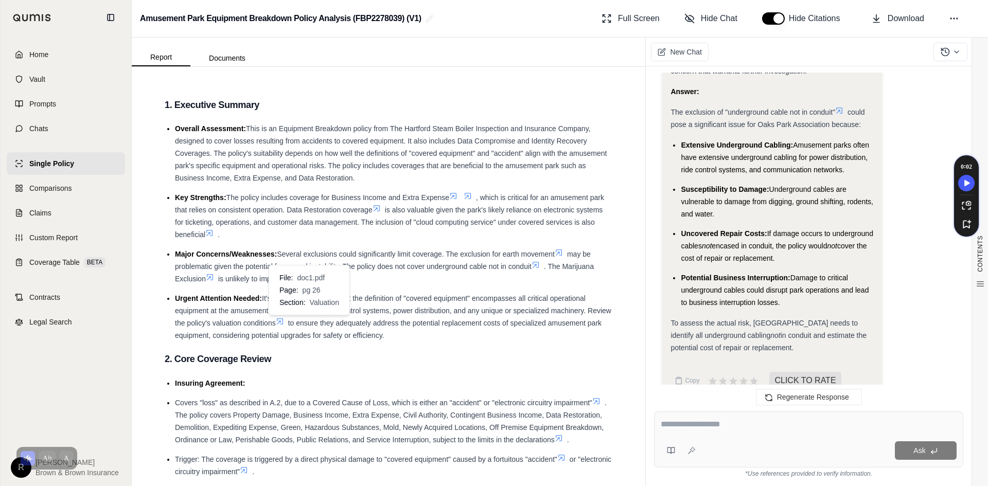
click at [283, 321] on icon at bounding box center [280, 322] width 6 height 6
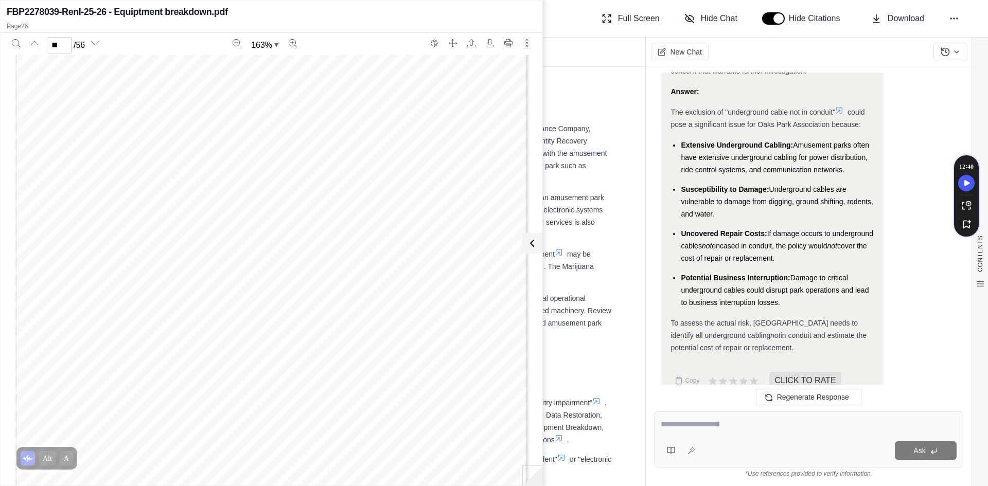
scroll to position [16595, 0]
type input "**"
click at [531, 248] on icon at bounding box center [530, 243] width 12 height 12
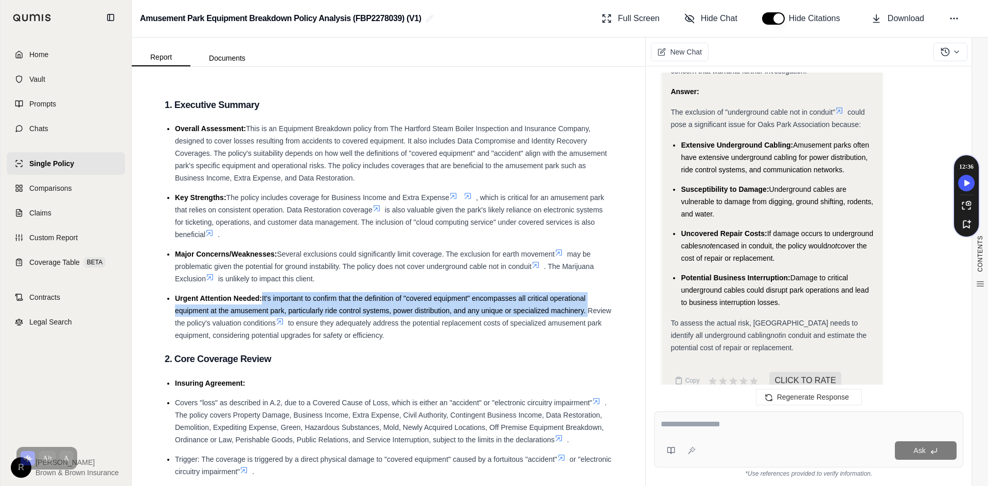
drag, startPoint x: 262, startPoint y: 298, endPoint x: 591, endPoint y: 311, distance: 329.0
click at [591, 311] on li "Urgent Attention Needed: It's important to confirm that the definition of "cove…" at bounding box center [393, 316] width 437 height 49
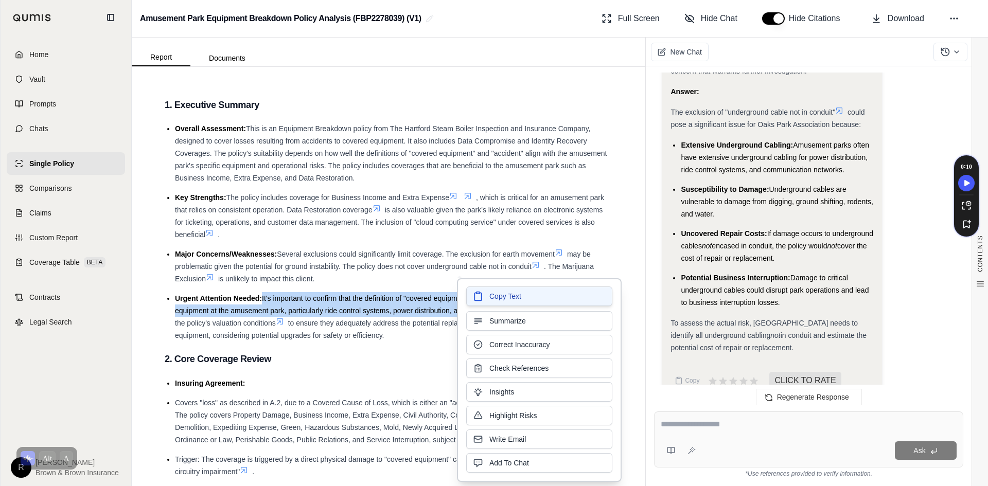
click at [531, 300] on button "Copy Text" at bounding box center [539, 297] width 146 height 20
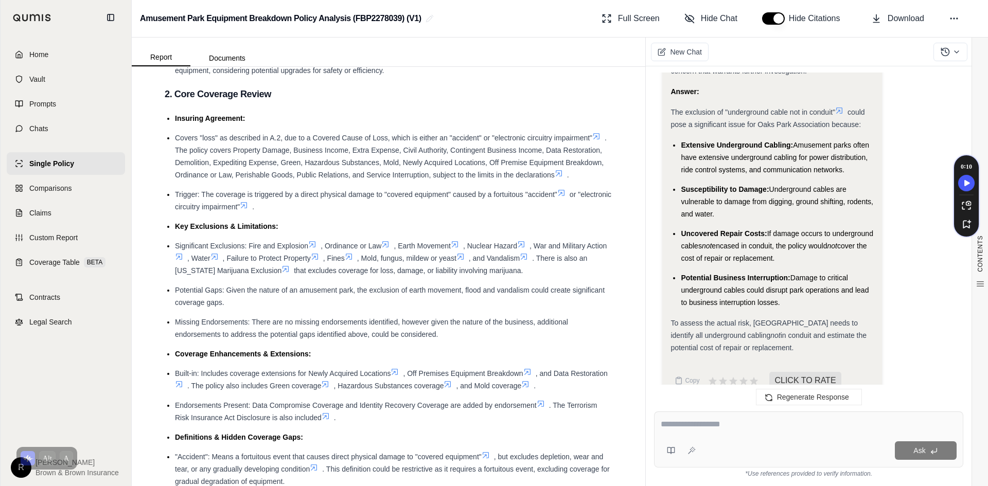
scroll to position [257, 0]
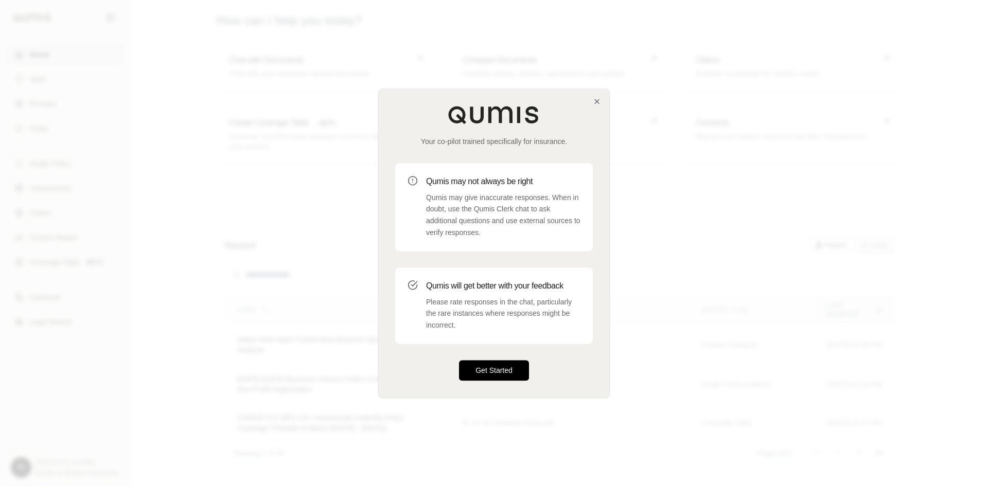
click at [495, 363] on button "Get Started" at bounding box center [494, 370] width 70 height 21
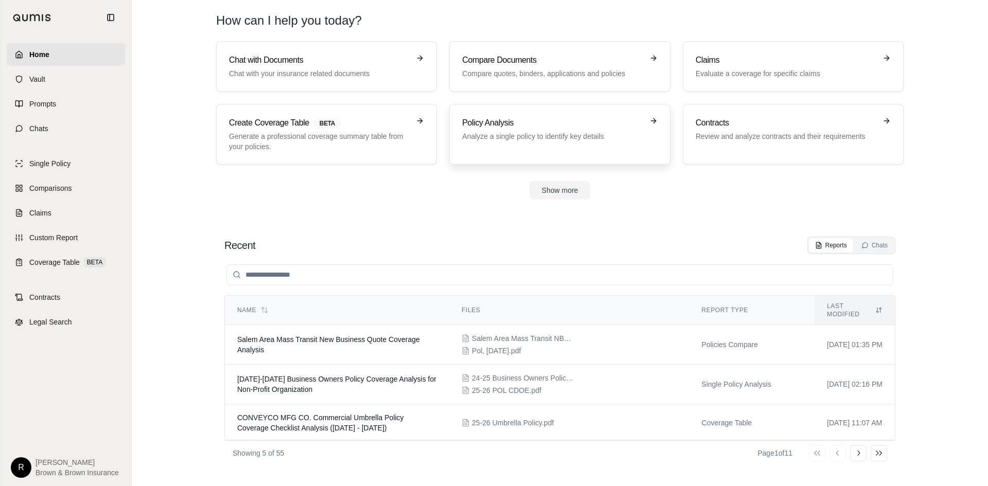
click at [519, 138] on p "Analyze a single policy to identify key details" at bounding box center [552, 136] width 181 height 10
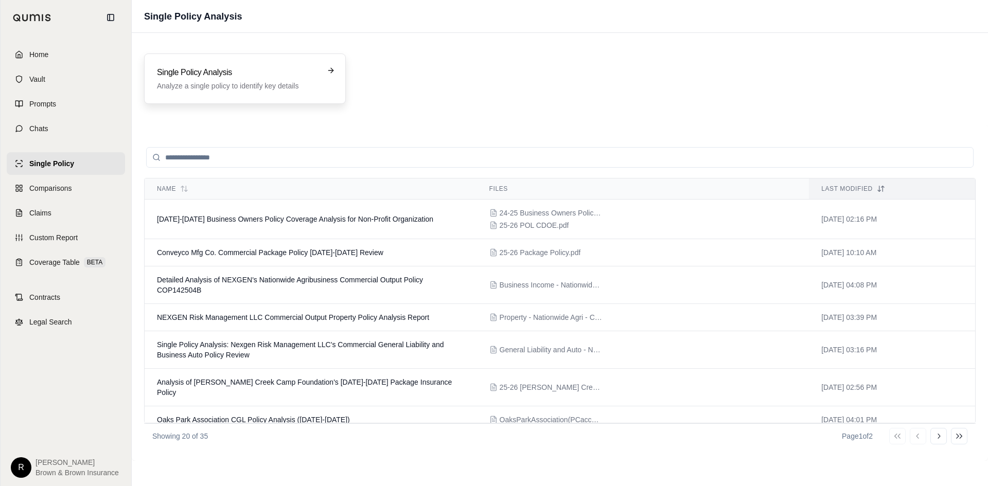
click at [246, 77] on h3 "Single Policy Analysis" at bounding box center [238, 72] width 162 height 12
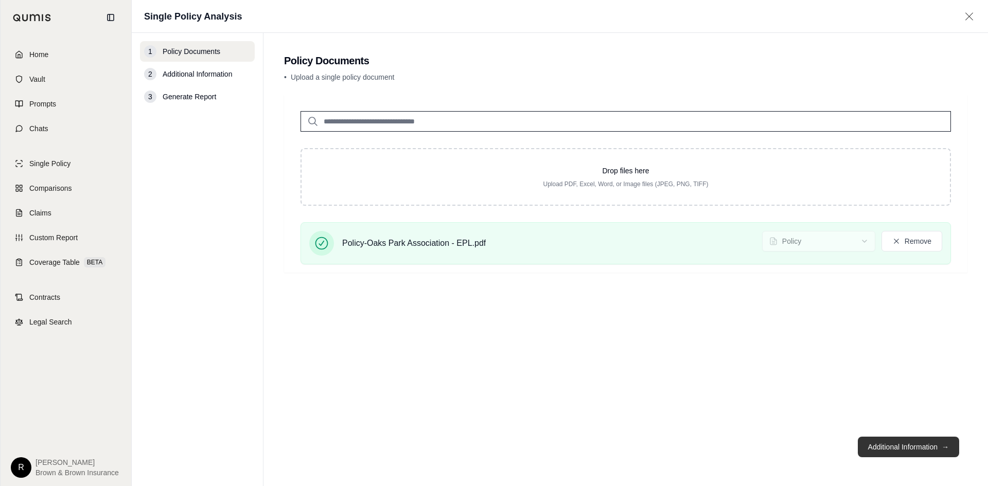
click at [880, 439] on button "Additional Information →" at bounding box center [908, 447] width 101 height 21
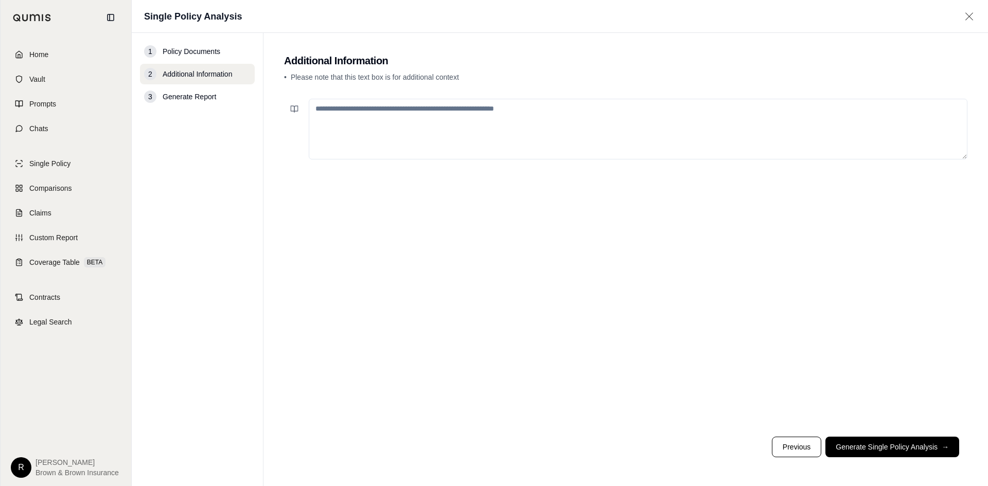
click at [518, 131] on textarea at bounding box center [638, 129] width 659 height 61
type textarea "**********"
click at [890, 450] on button "Generate Single Policy Analysis →" at bounding box center [892, 447] width 134 height 21
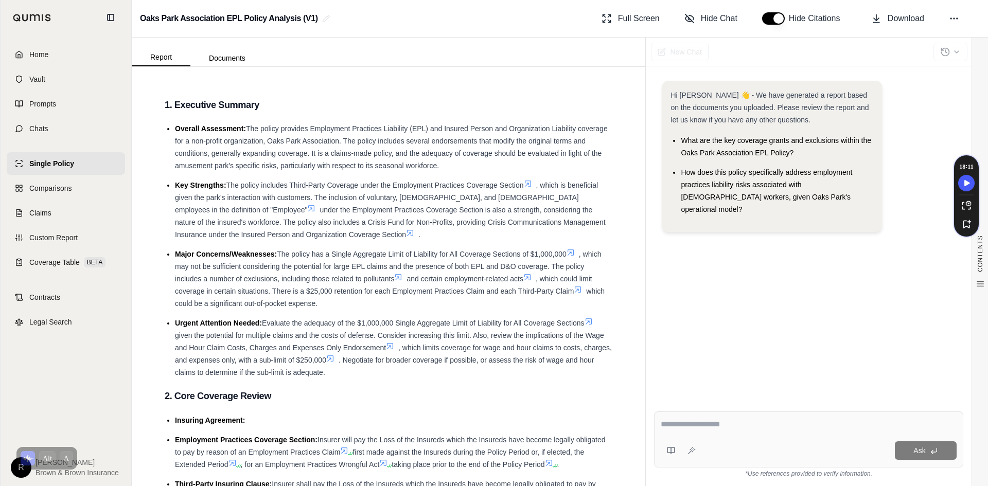
click at [573, 253] on icon at bounding box center [570, 252] width 8 height 8
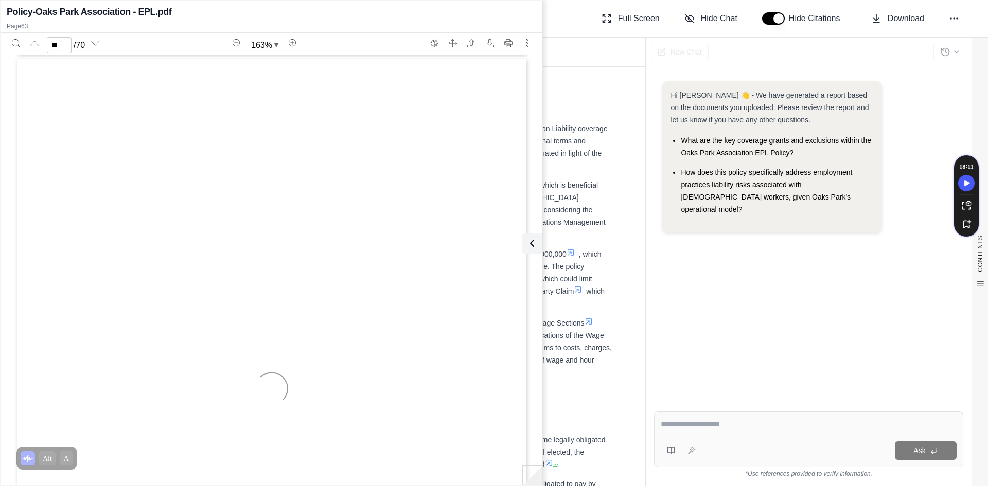
scroll to position [41156, 0]
type input "**"
drag, startPoint x: 358, startPoint y: 229, endPoint x: 70, endPoint y: 228, distance: 287.6
click at [70, 228] on div "Endorsement No. 33 Attached To And Forming Part of Policy Number Endorsement Ef…" at bounding box center [271, 336] width 513 height 664
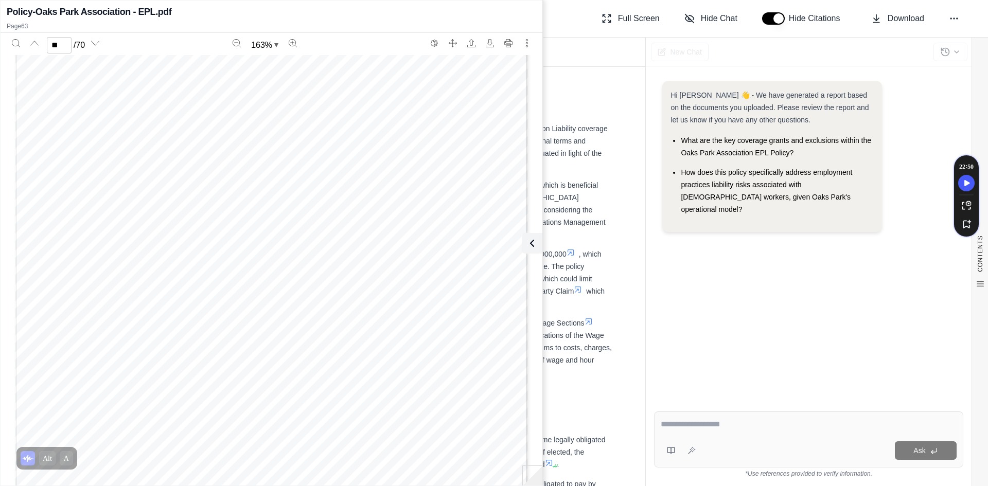
click at [843, 318] on div "Hi Ryan 👋 - We have generated a report based on the documents you uploaded. Ple…" at bounding box center [808, 234] width 309 height 323
click at [533, 248] on icon at bounding box center [530, 243] width 12 height 12
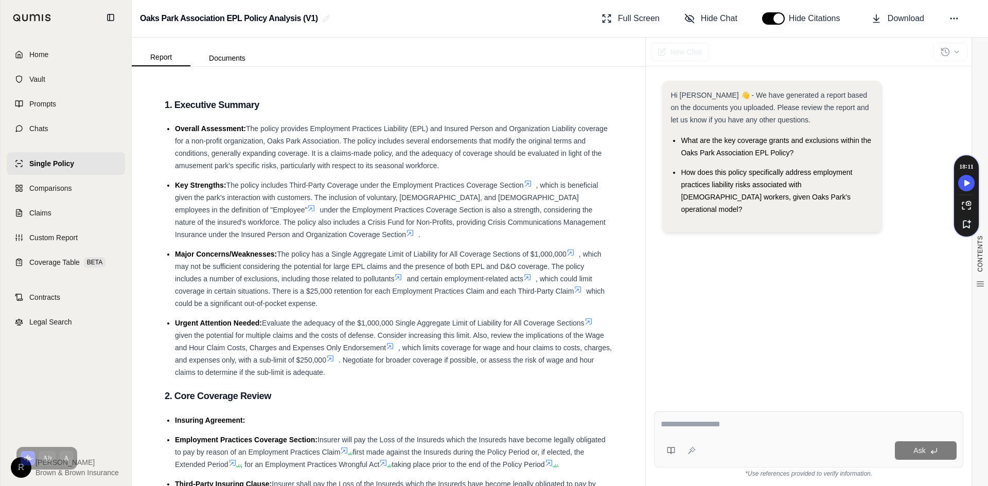
drag, startPoint x: 280, startPoint y: 255, endPoint x: 607, endPoint y: 307, distance: 330.2
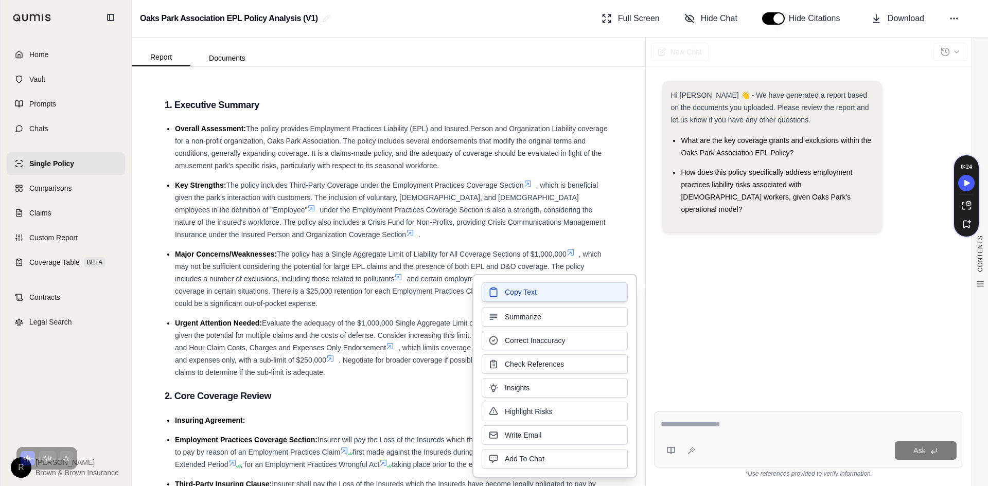
click at [510, 297] on button "Copy Text" at bounding box center [555, 292] width 146 height 20
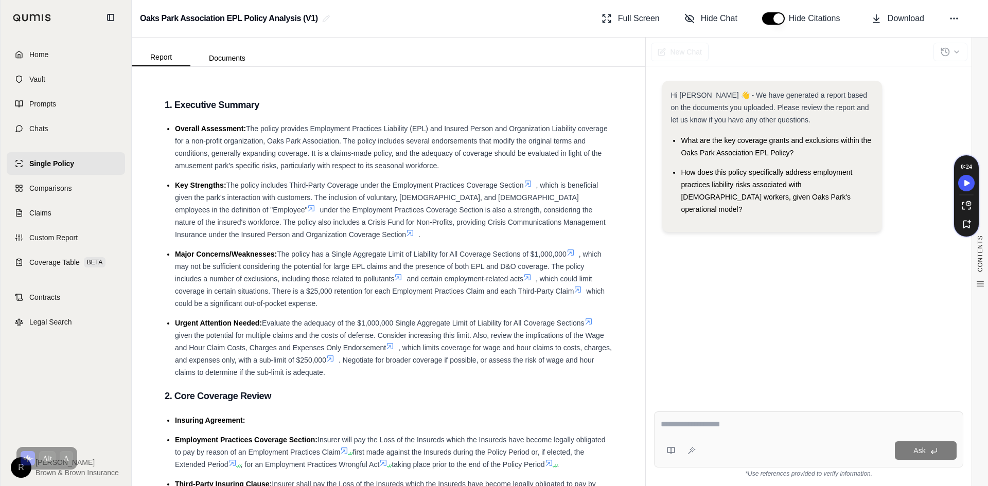
click at [448, 324] on span "Evaluate the adequacy of the $1,000,000 Single Aggregate Limit of Liability for…" at bounding box center [423, 323] width 323 height 8
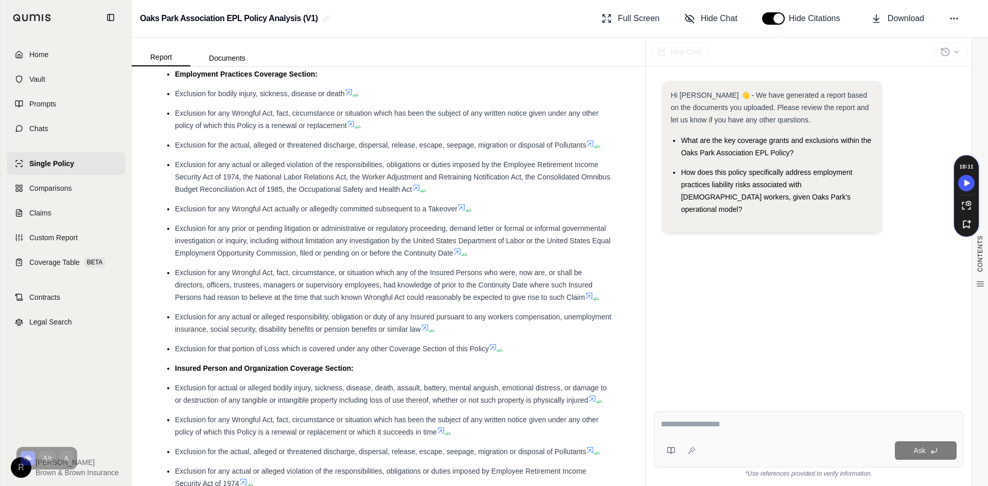
scroll to position [566, 0]
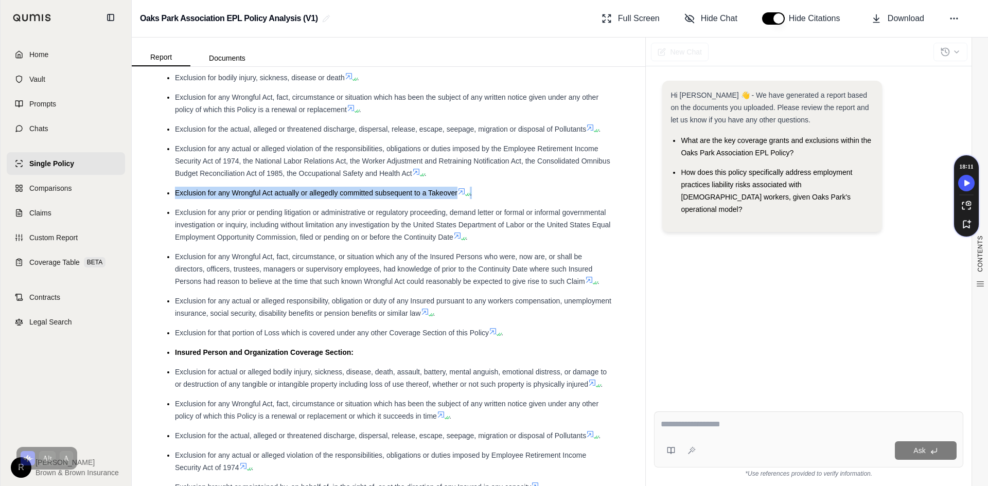
drag, startPoint x: 500, startPoint y: 207, endPoint x: 176, endPoint y: 207, distance: 323.1
click at [176, 199] on li "Exclusion for any Wrongful Act actually or allegedly committed subsequent to a …" at bounding box center [393, 193] width 437 height 12
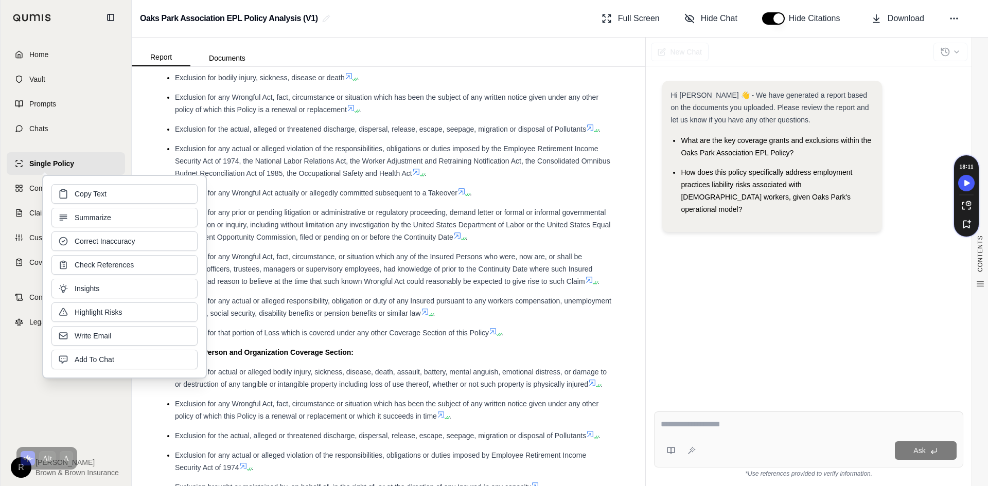
drag, startPoint x: 176, startPoint y: 207, endPoint x: 498, endPoint y: 212, distance: 321.1
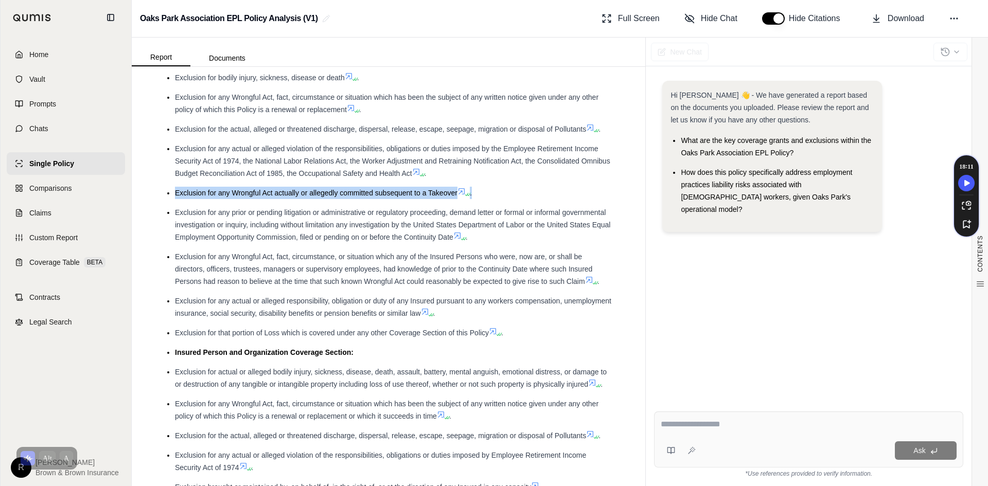
drag, startPoint x: 493, startPoint y: 208, endPoint x: 175, endPoint y: 206, distance: 318.0
click at [175, 199] on li "Exclusion for any Wrongful Act actually or allegedly committed subsequent to a …" at bounding box center [393, 193] width 437 height 12
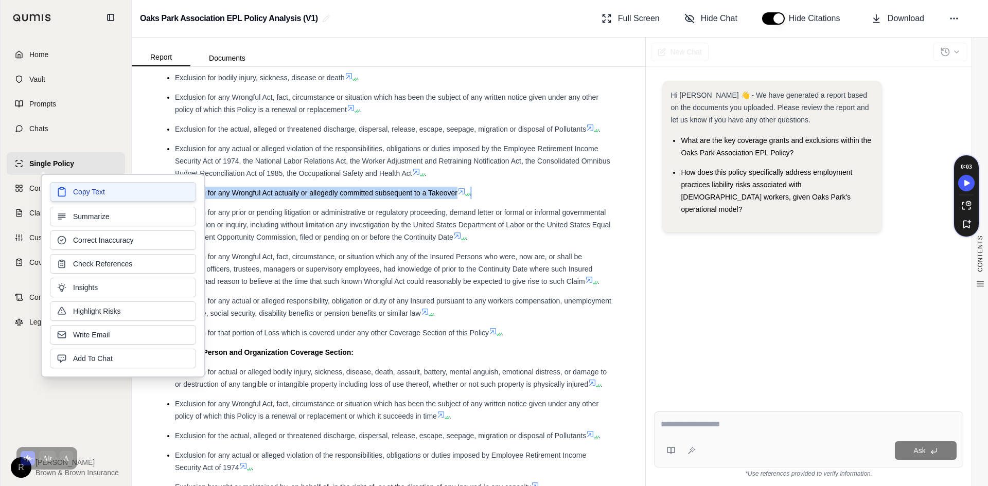
click at [182, 195] on button "Copy Text" at bounding box center [123, 192] width 146 height 20
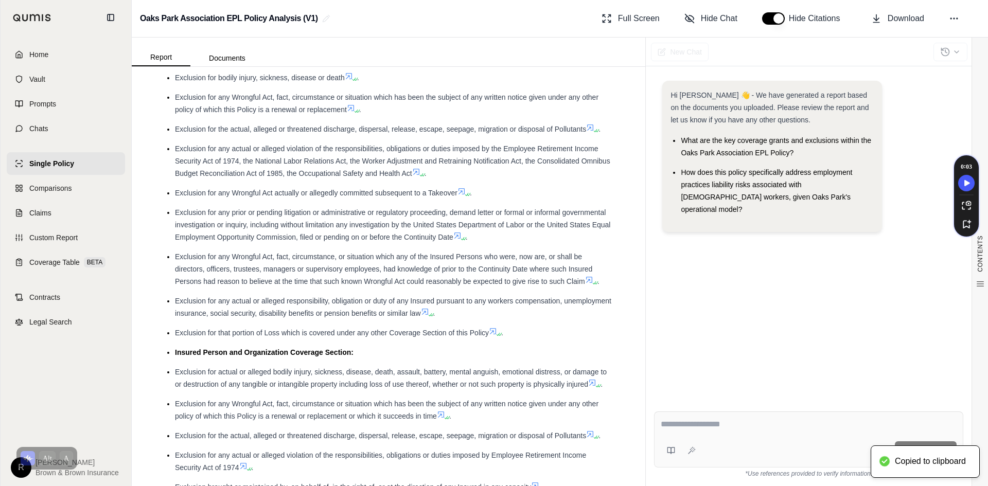
click at [715, 419] on textarea at bounding box center [809, 424] width 296 height 12
paste textarea "**********"
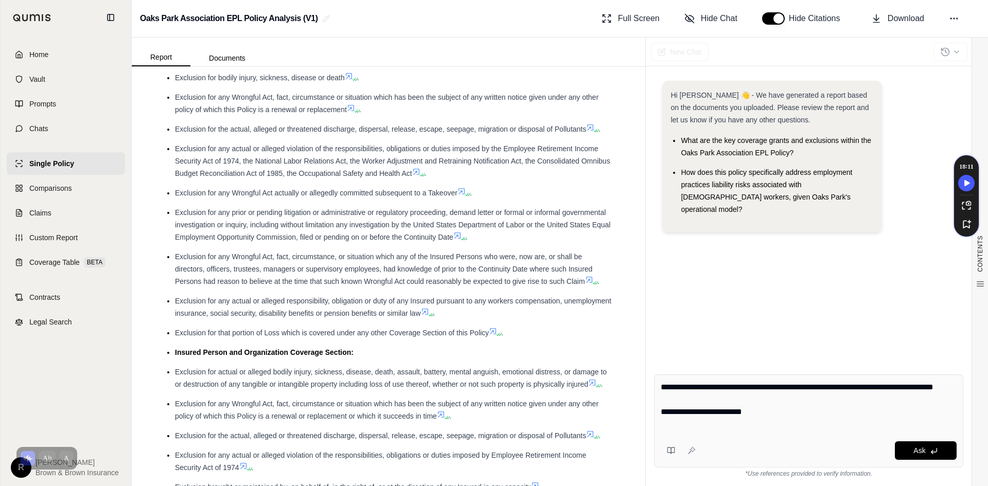
type textarea "**********"
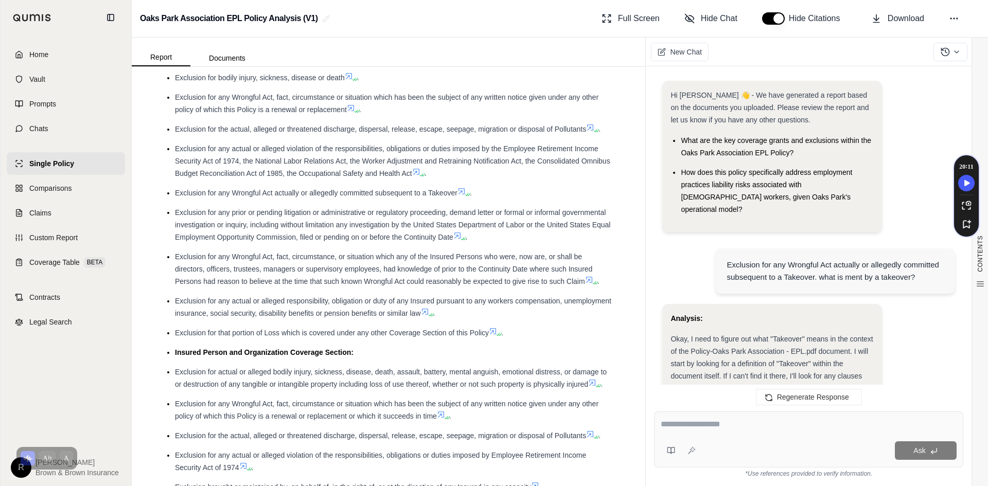
scroll to position [835, 0]
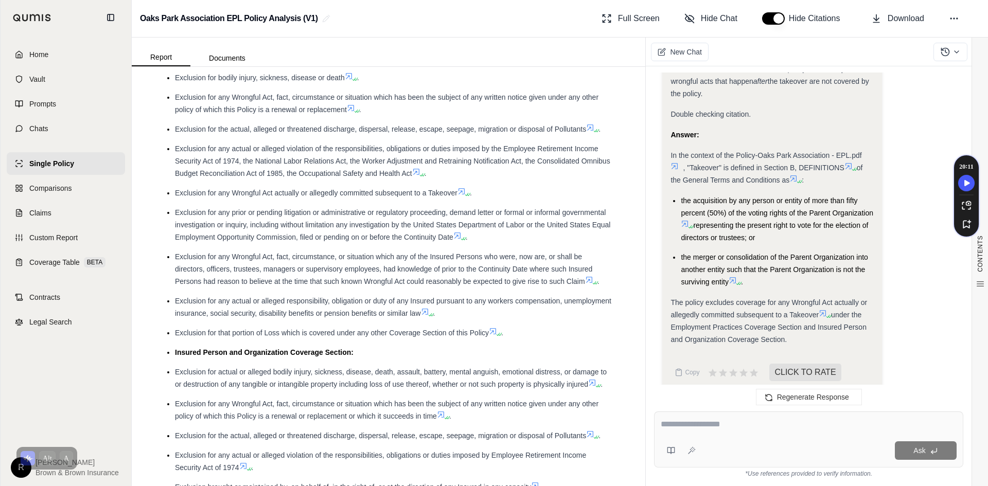
click at [361, 314] on span "Exclusion for any actual or alleged responsibility, obligation or duty of any I…" at bounding box center [393, 307] width 436 height 21
click at [471, 241] on span "Exclusion for any prior or pending litigation or administrative or regulatory p…" at bounding box center [392, 224] width 435 height 33
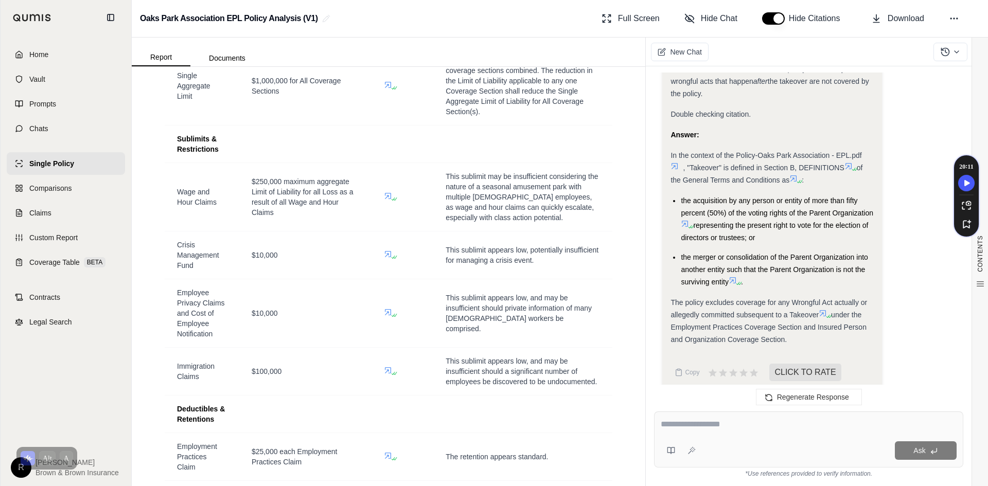
scroll to position [1955, 0]
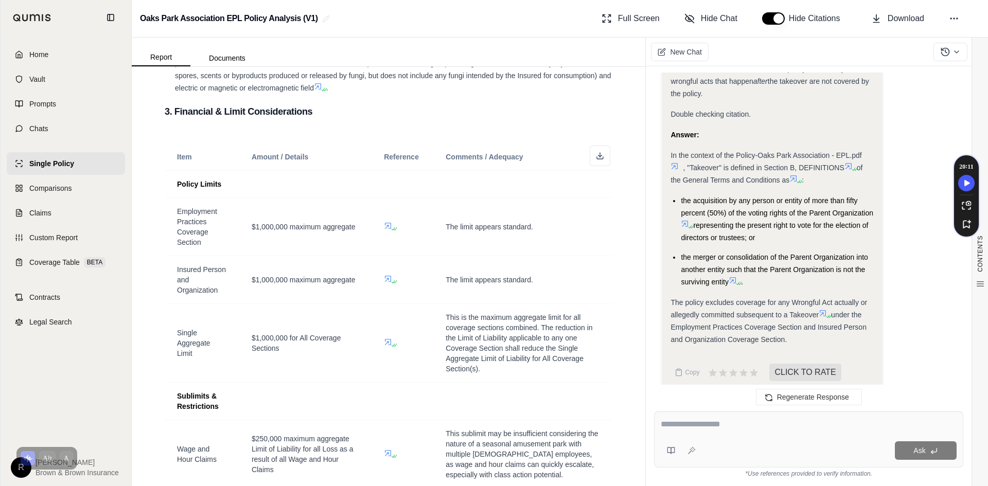
click at [717, 426] on textarea at bounding box center [809, 424] width 296 height 12
type textarea "**********"
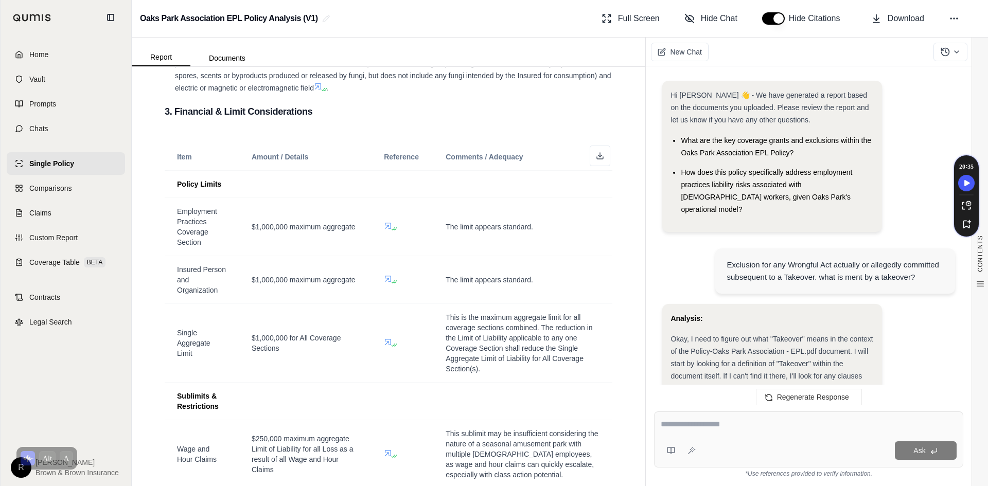
scroll to position [1183, 0]
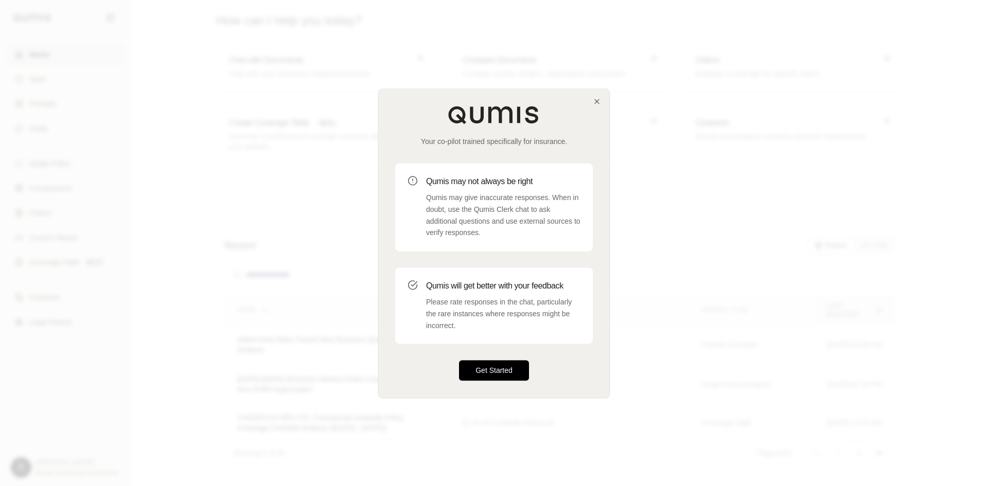
click at [485, 377] on button "Get Started" at bounding box center [494, 370] width 70 height 21
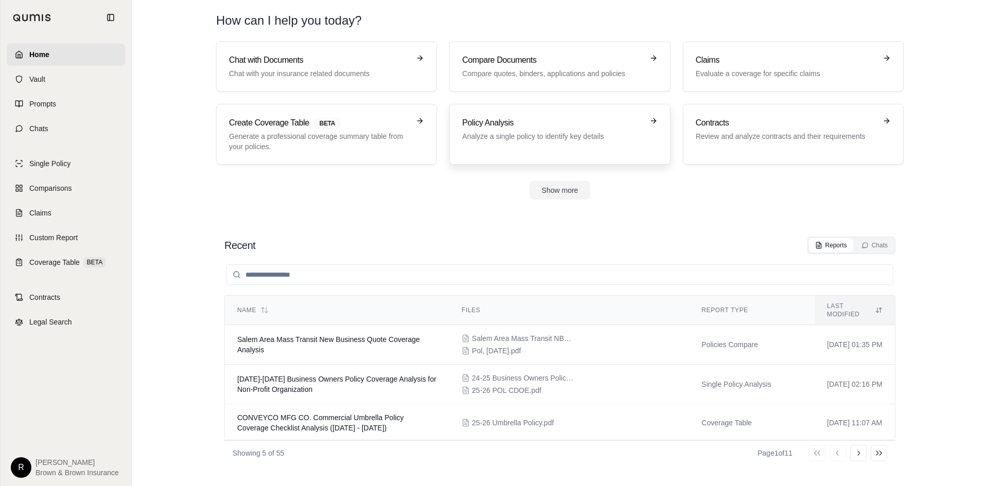
click at [519, 140] on p "Analyze a single policy to identify key details" at bounding box center [552, 136] width 181 height 10
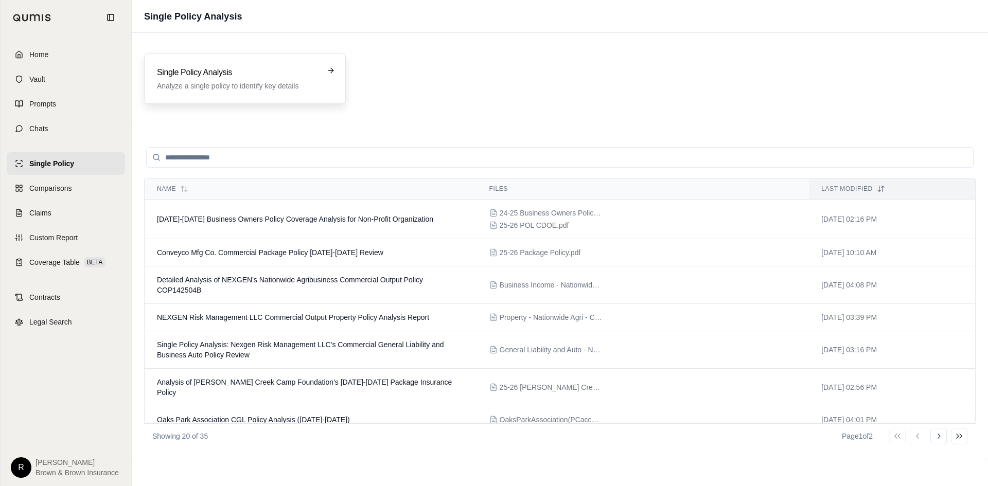
click at [268, 72] on h3 "Single Policy Analysis" at bounding box center [238, 72] width 162 height 12
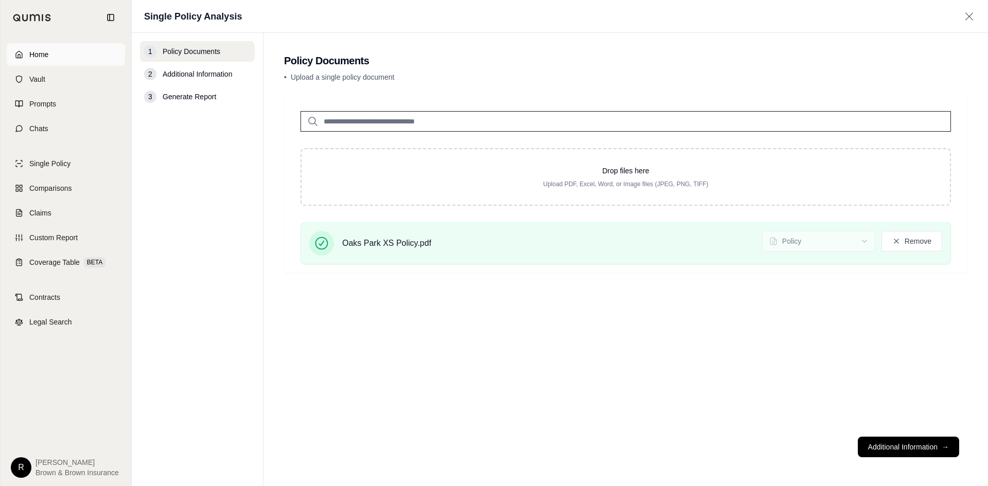
click at [48, 51] on span "Home" at bounding box center [38, 54] width 19 height 10
click at [906, 451] on button "Additional Information →" at bounding box center [908, 447] width 101 height 21
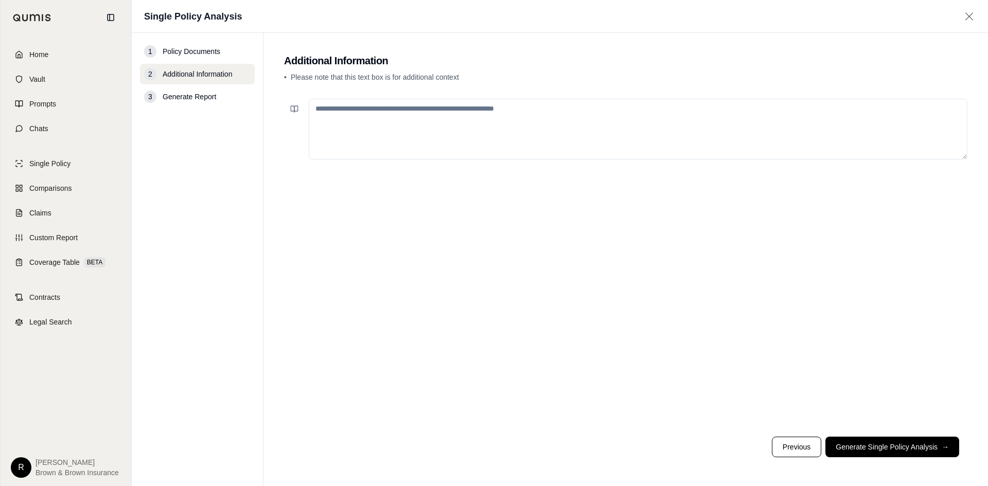
click at [399, 137] on textarea at bounding box center [638, 129] width 659 height 61
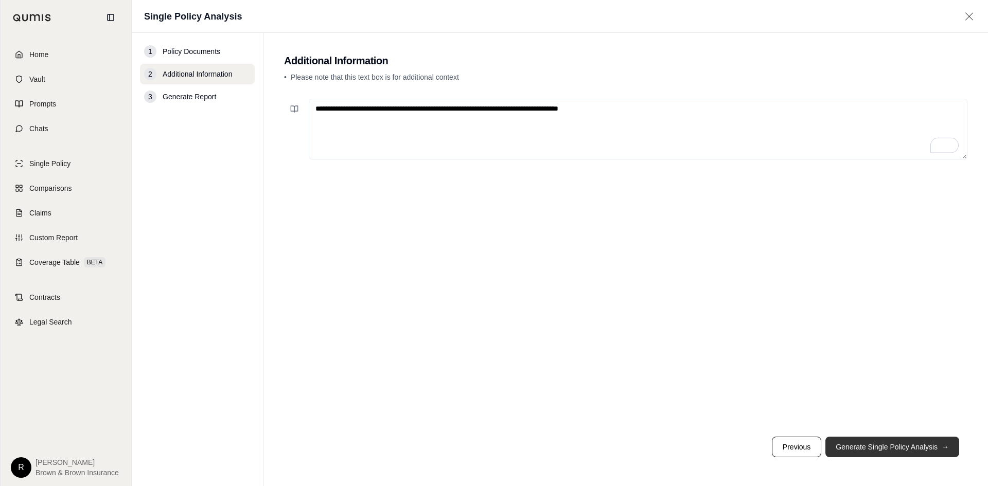
type textarea "**********"
click at [869, 447] on button "Generate Single Policy Analysis →" at bounding box center [892, 447] width 134 height 21
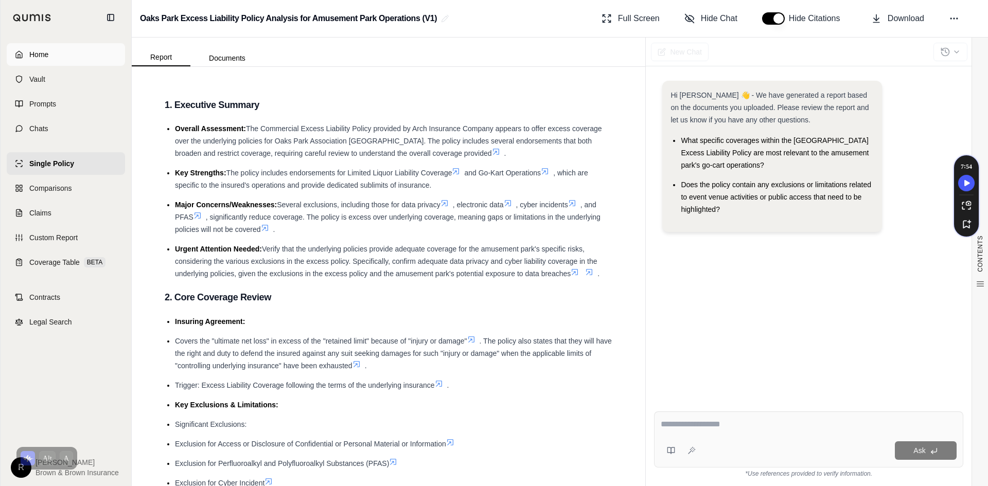
click at [42, 61] on link "Home" at bounding box center [66, 54] width 118 height 23
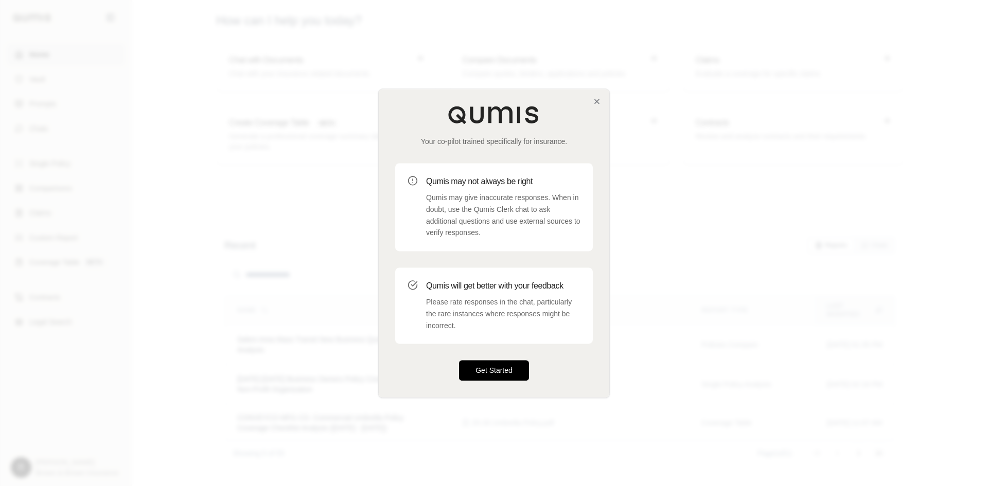
click at [489, 368] on button "Get Started" at bounding box center [494, 370] width 70 height 21
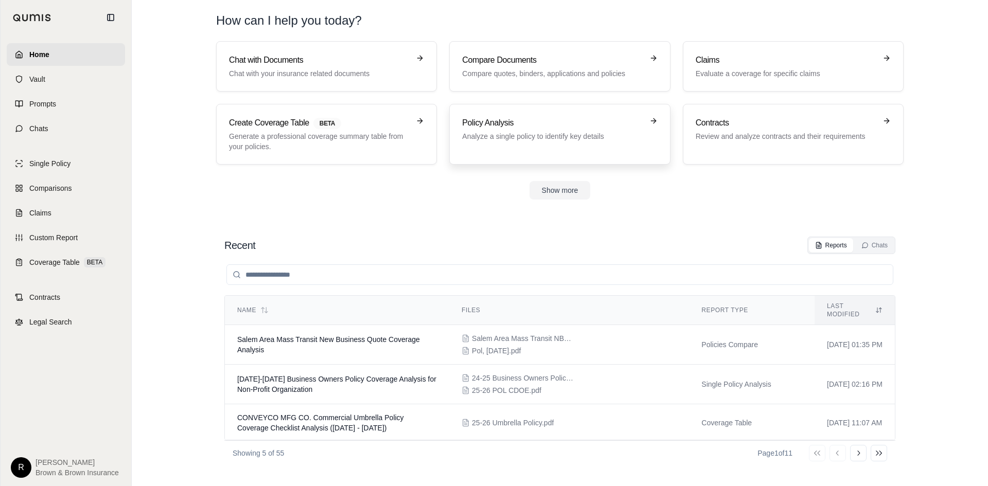
click at [555, 120] on h3 "Policy Analysis" at bounding box center [552, 123] width 181 height 12
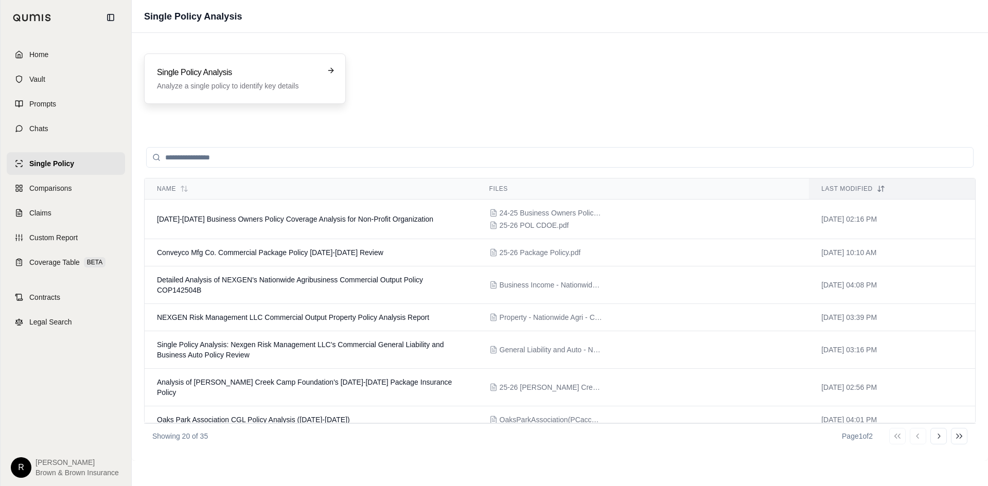
click at [223, 81] on p "Analyze a single policy to identify key details" at bounding box center [238, 86] width 162 height 10
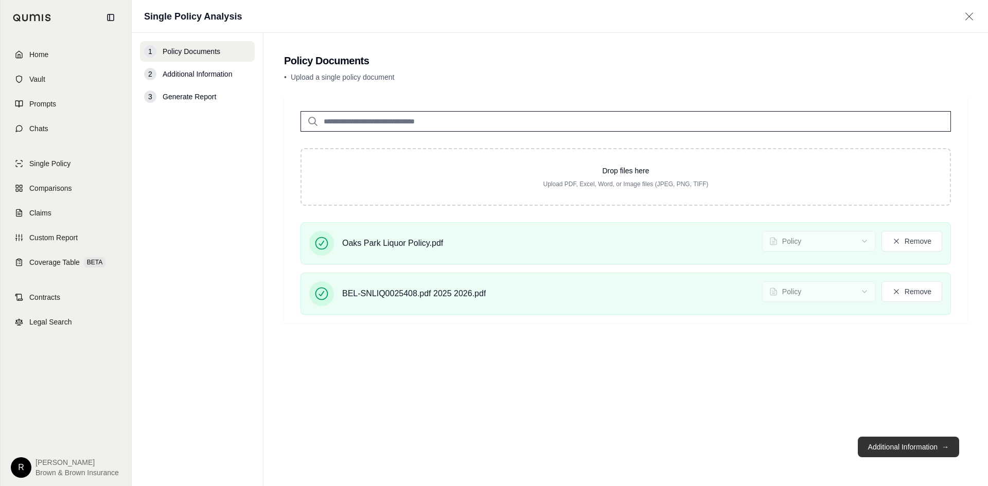
click at [925, 452] on button "Additional Information →" at bounding box center [908, 447] width 101 height 21
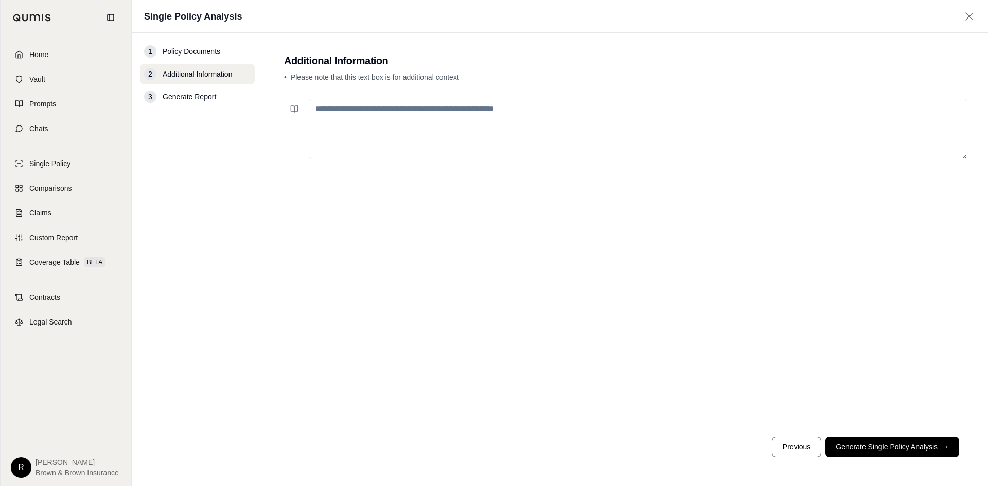
click at [629, 127] on textarea at bounding box center [638, 129] width 659 height 61
type textarea "**********"
click at [882, 441] on button "Generate Single Policy Analysis →" at bounding box center [892, 447] width 134 height 21
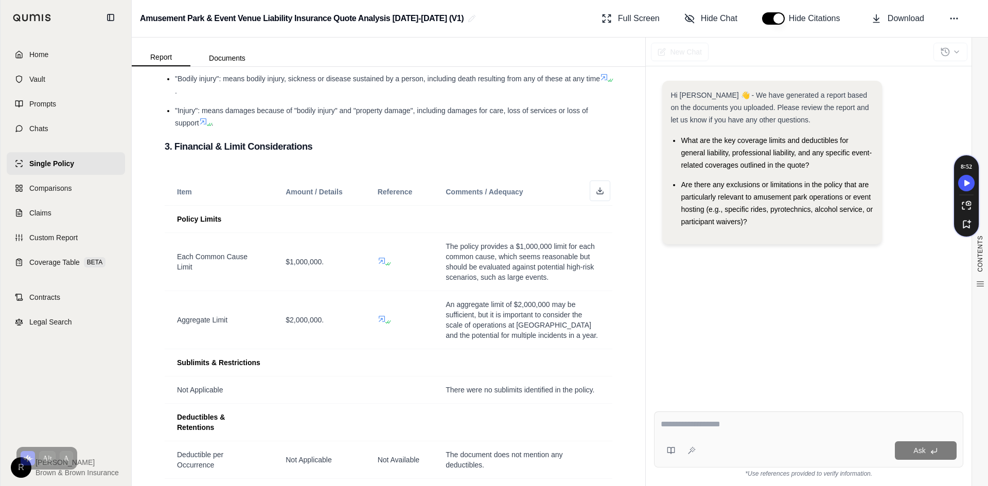
scroll to position [720, 0]
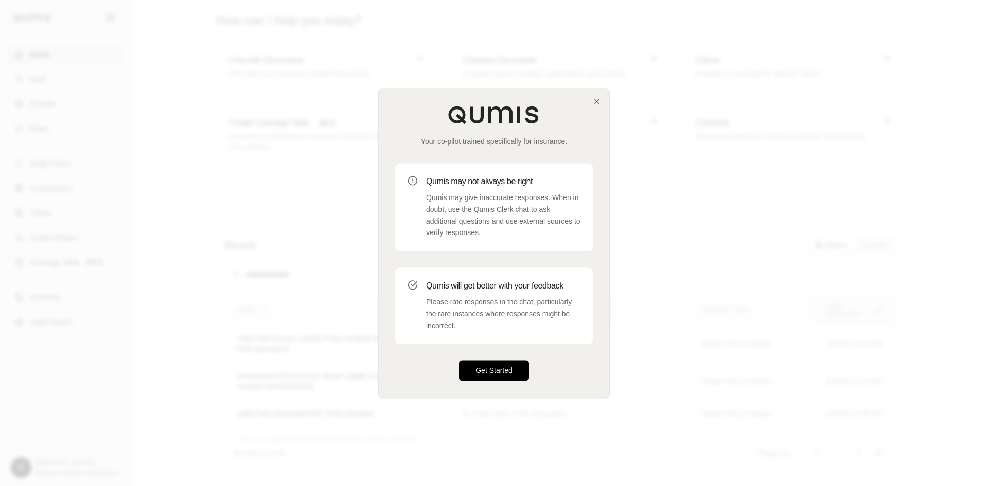
click at [496, 380] on button "Get Started" at bounding box center [494, 370] width 70 height 21
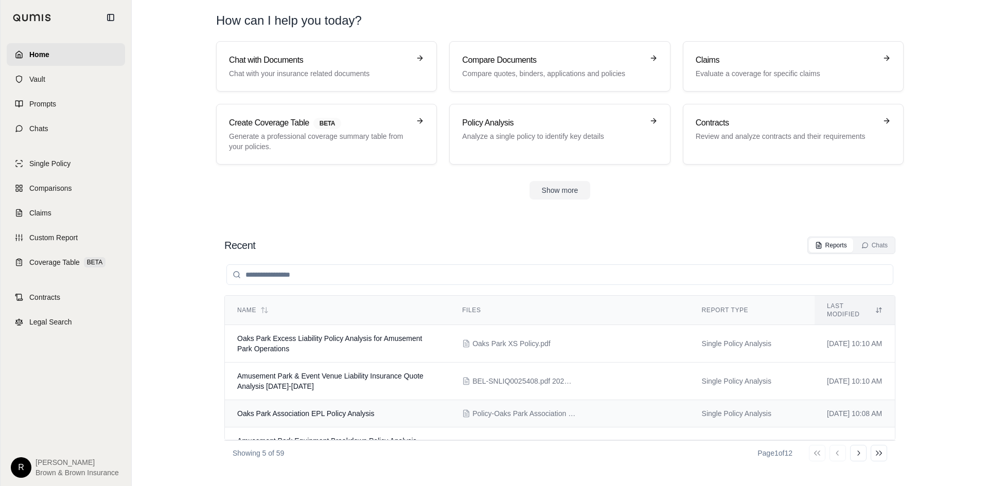
scroll to position [51, 0]
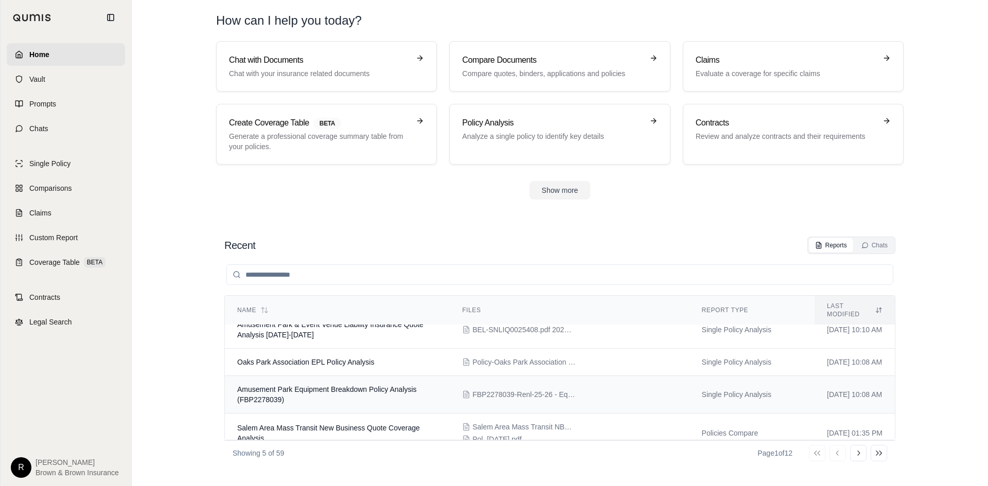
click at [383, 391] on td "Amusement Park Equipment Breakdown Policy Analysis (FBP2278039)" at bounding box center [337, 395] width 225 height 38
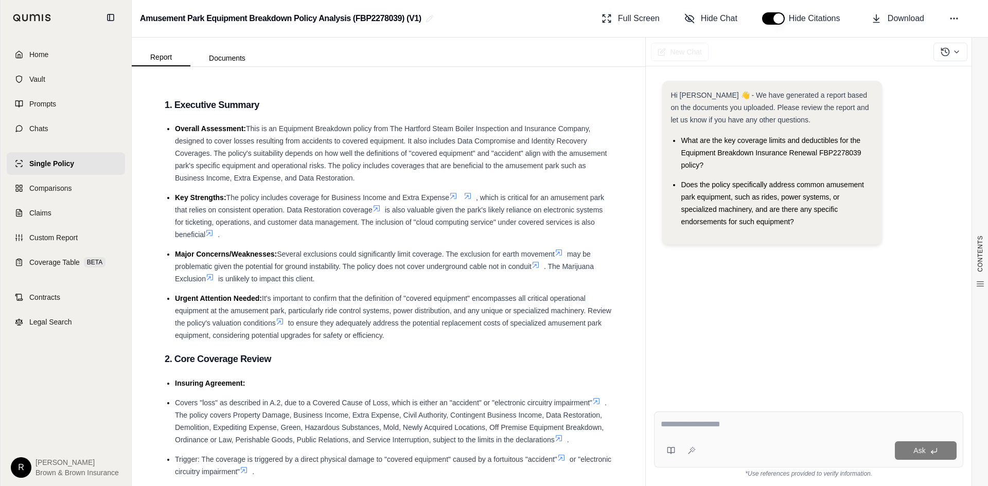
click at [719, 427] on textarea at bounding box center [809, 424] width 296 height 12
type textarea "*"
type textarea "**********"
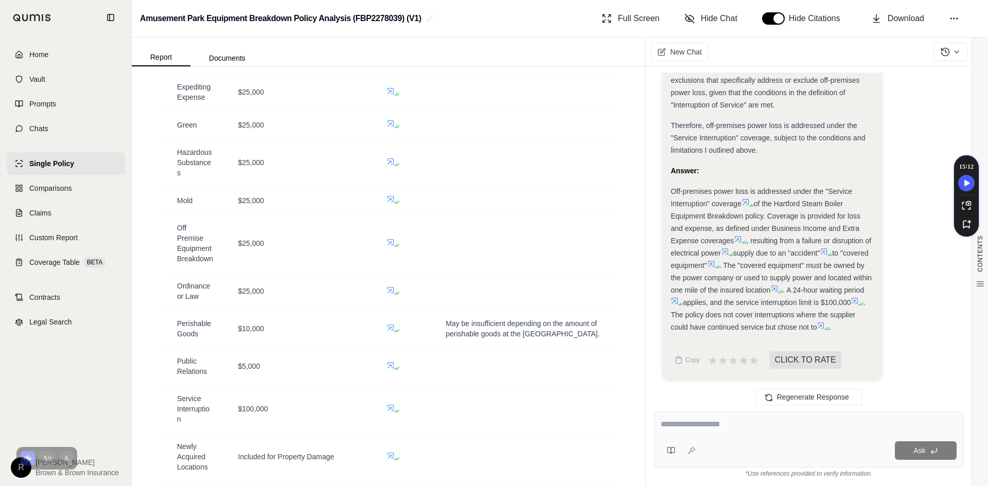
scroll to position [1441, 0]
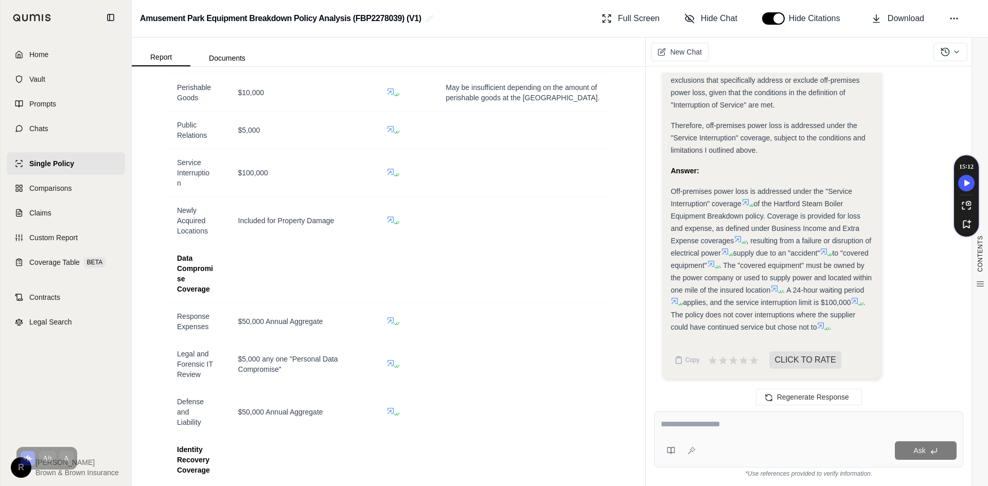
click at [753, 424] on textarea at bounding box center [809, 424] width 296 height 12
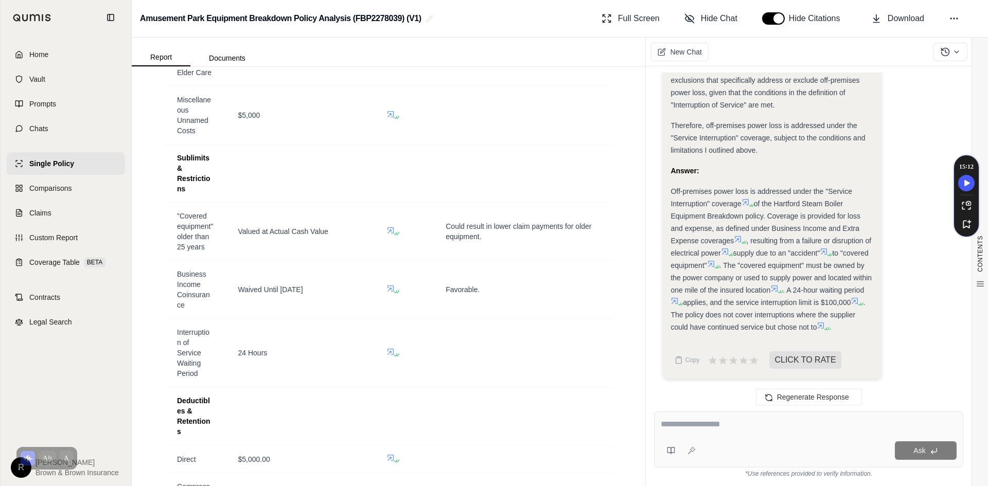
scroll to position [1955, 0]
click at [761, 423] on textarea at bounding box center [809, 424] width 296 height 12
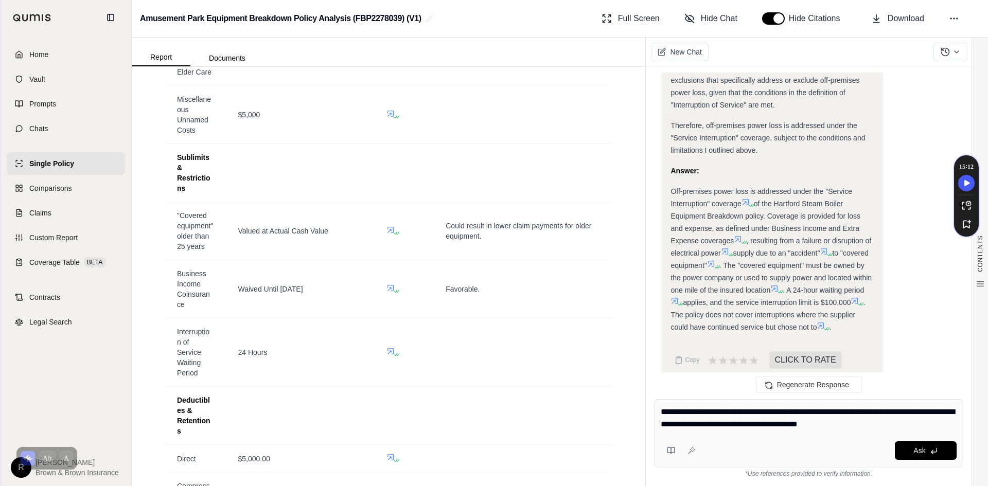
type textarea "**********"
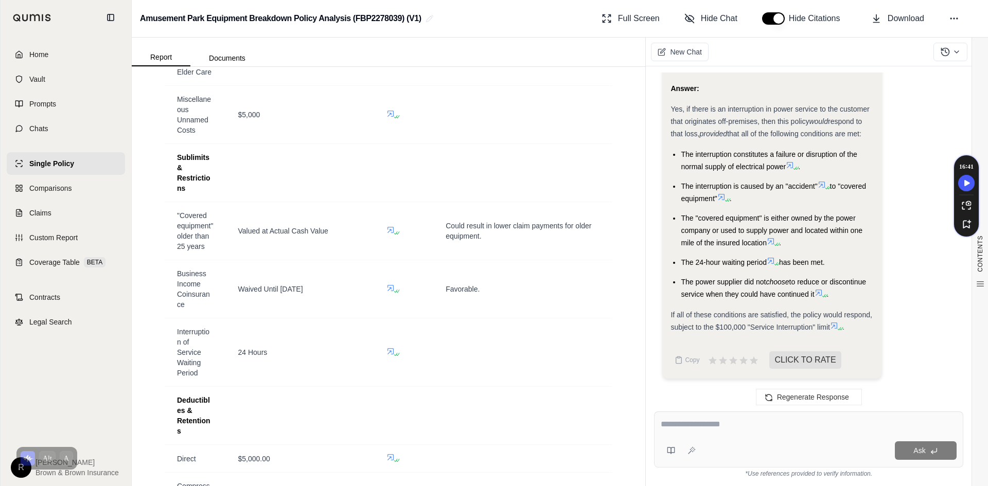
scroll to position [2651, 0]
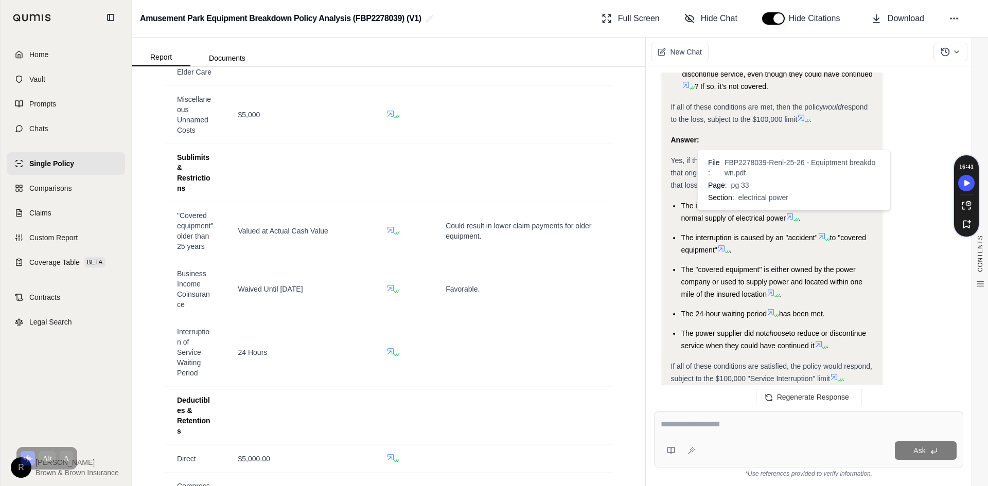
click at [794, 217] on icon at bounding box center [795, 220] width 6 height 6
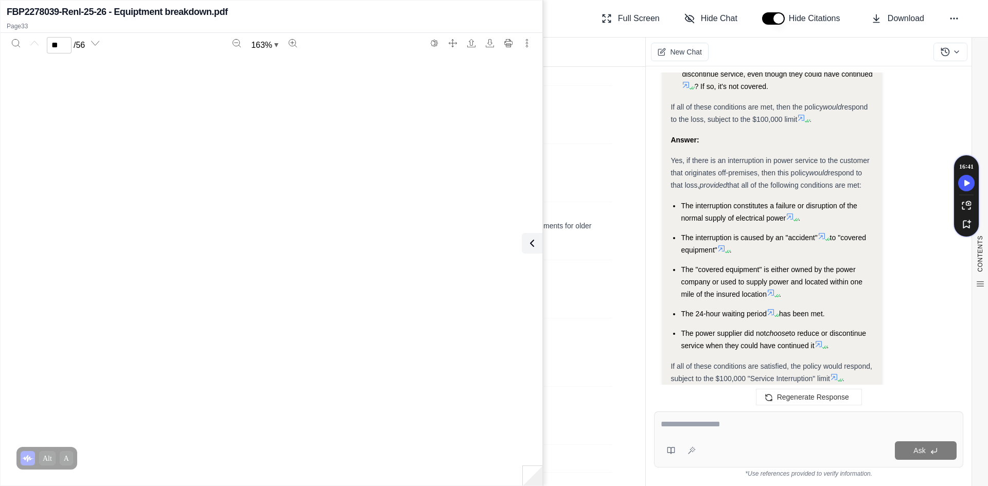
type input "**"
click at [725, 429] on textarea at bounding box center [809, 424] width 296 height 12
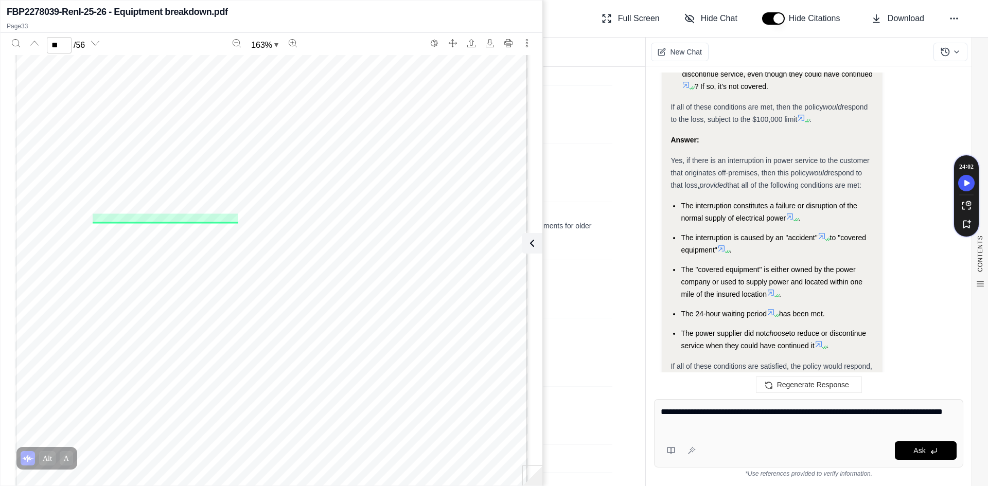
type textarea "**********"
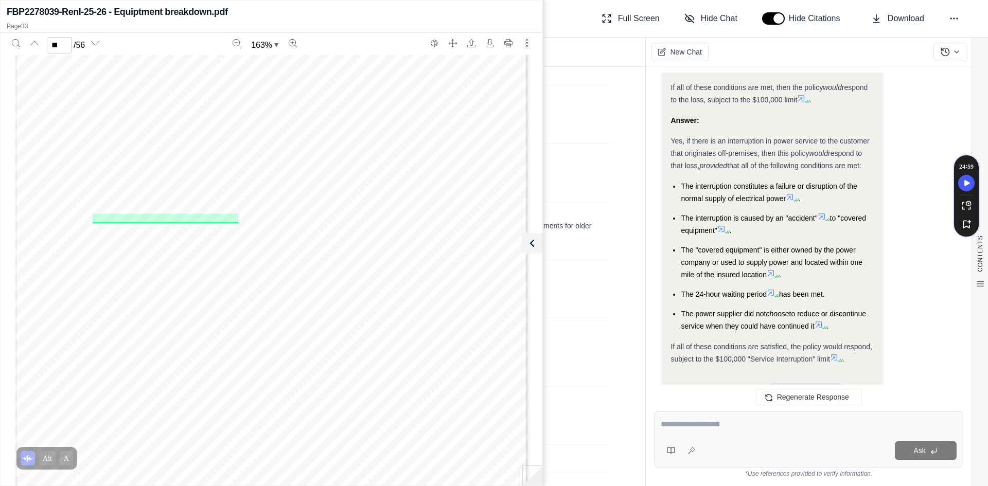
scroll to position [2670, 0]
